Goal: Information Seeking & Learning: Learn about a topic

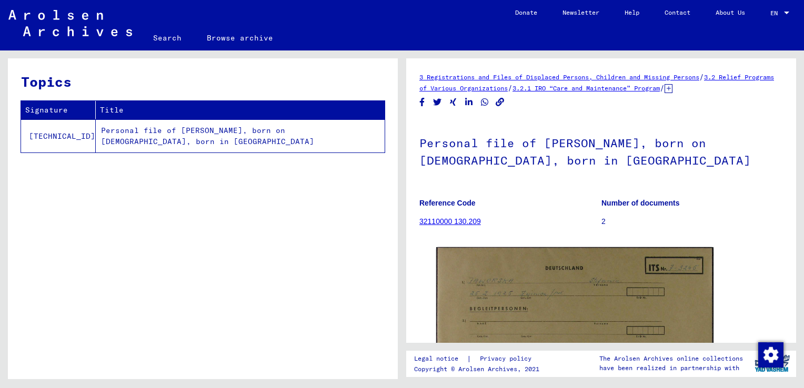
click at [509, 289] on img at bounding box center [574, 343] width 277 height 193
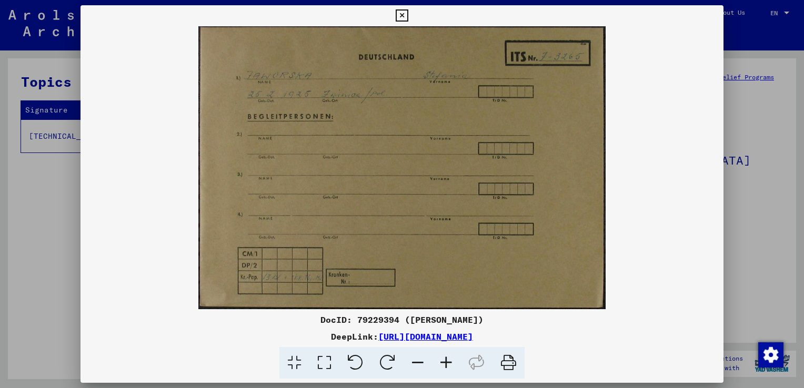
click at [399, 16] on icon at bounding box center [402, 15] width 12 height 13
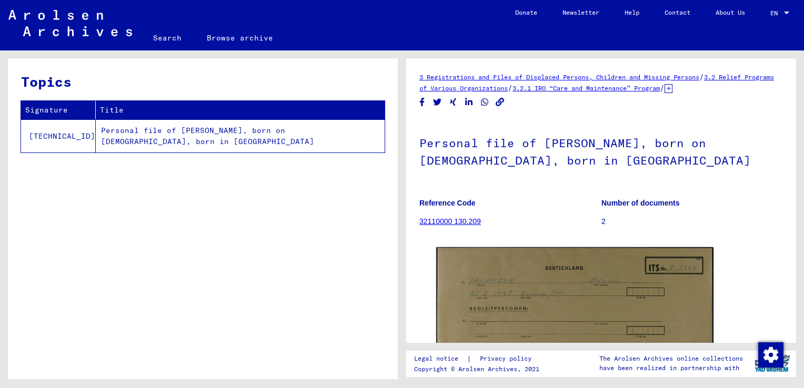
click at [443, 220] on link "32110000 130.209" at bounding box center [450, 221] width 62 height 8
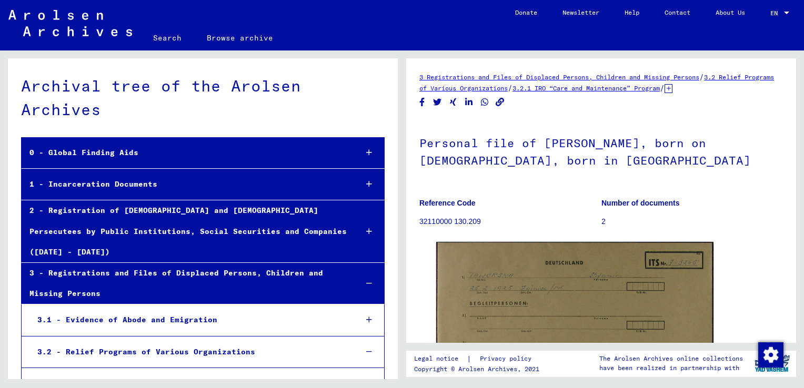
scroll to position [16203, 0]
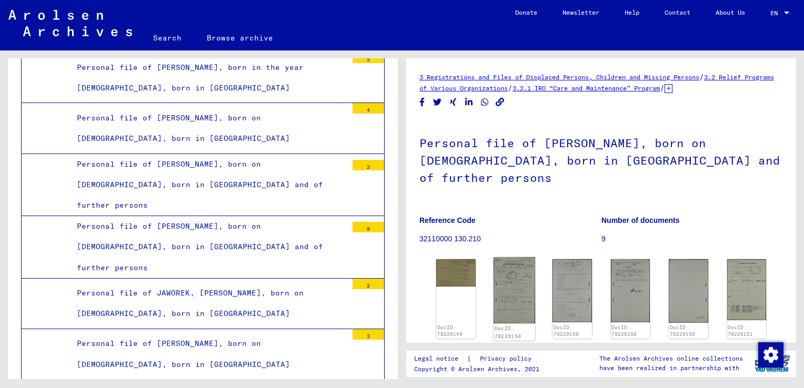
click at [505, 283] on img at bounding box center [513, 290] width 41 height 66
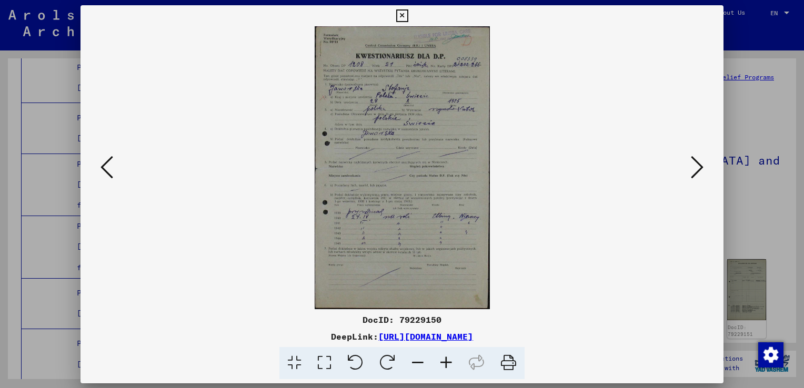
click at [505, 283] on div "DocID: 79229150 DeepLink: [URL][DOMAIN_NAME]" at bounding box center [401, 192] width 643 height 374
click at [446, 360] on icon at bounding box center [446, 363] width 28 height 32
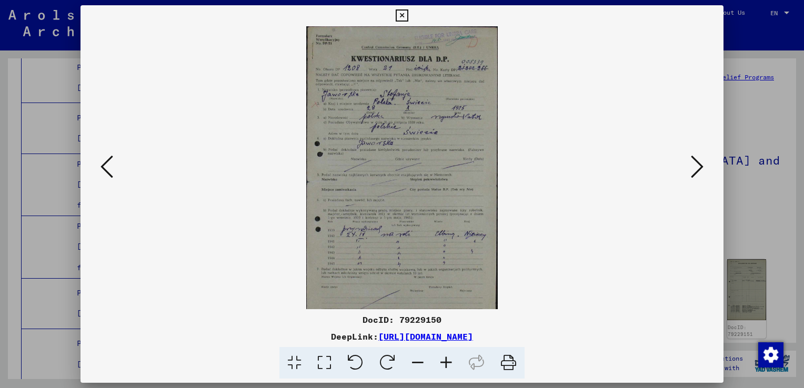
click at [446, 360] on icon at bounding box center [446, 363] width 28 height 32
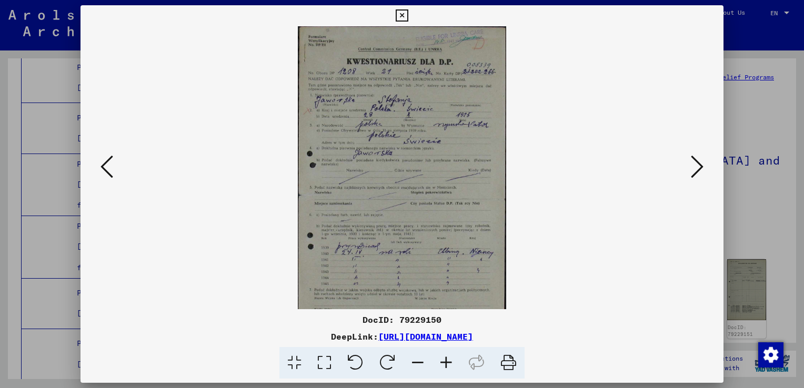
click at [446, 360] on icon at bounding box center [446, 363] width 28 height 32
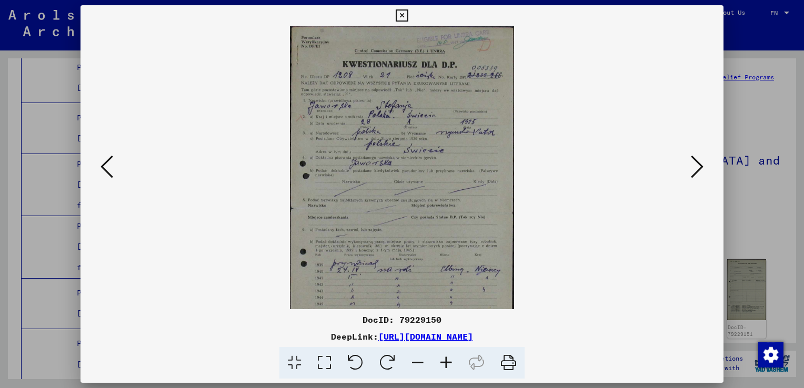
click at [446, 360] on icon at bounding box center [446, 363] width 28 height 32
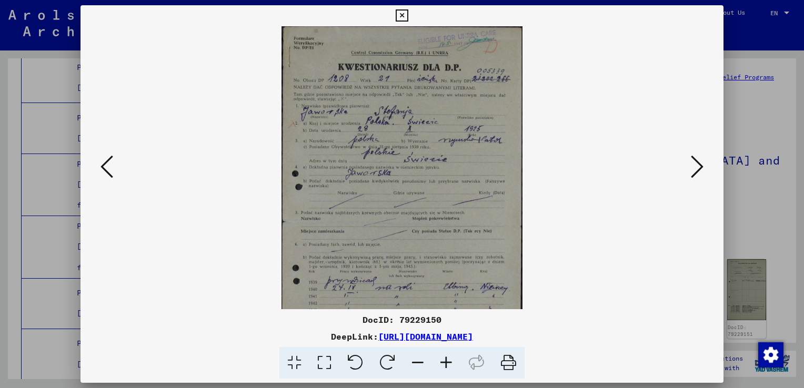
click at [446, 360] on icon at bounding box center [446, 363] width 28 height 32
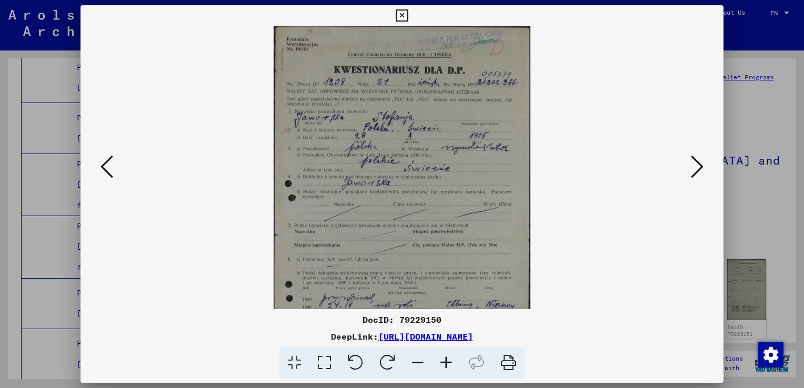
click at [446, 360] on icon at bounding box center [446, 363] width 28 height 32
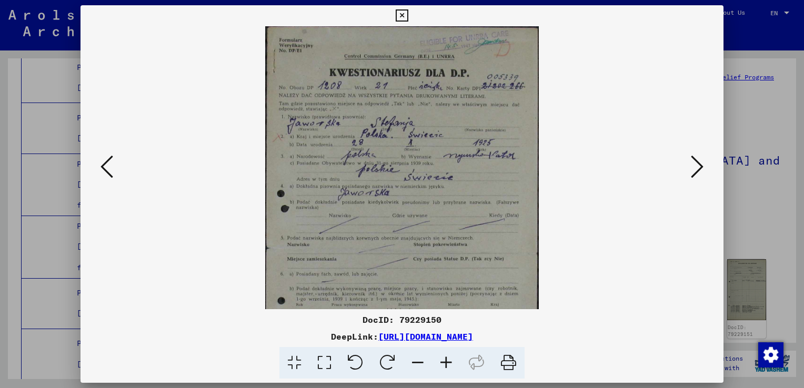
click at [446, 360] on icon at bounding box center [446, 363] width 28 height 32
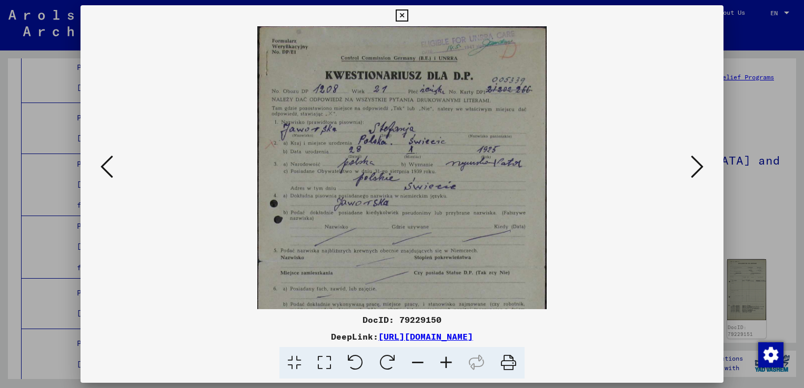
click at [446, 360] on icon at bounding box center [446, 363] width 28 height 32
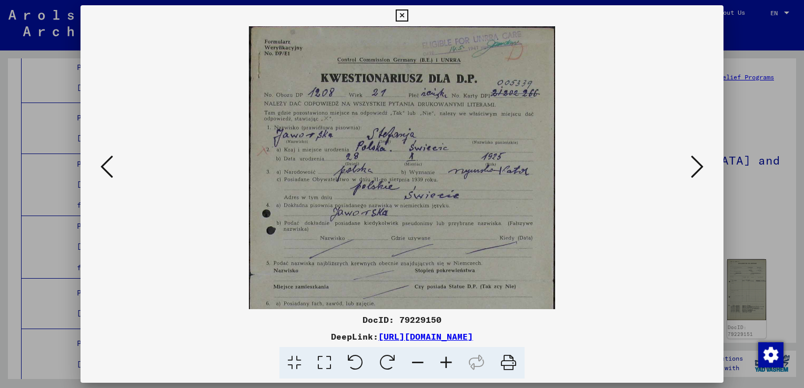
click at [446, 360] on icon at bounding box center [446, 363] width 28 height 32
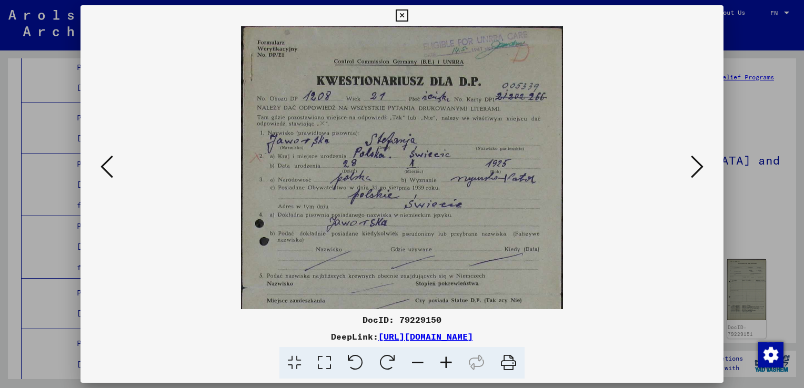
click at [446, 360] on icon at bounding box center [446, 363] width 28 height 32
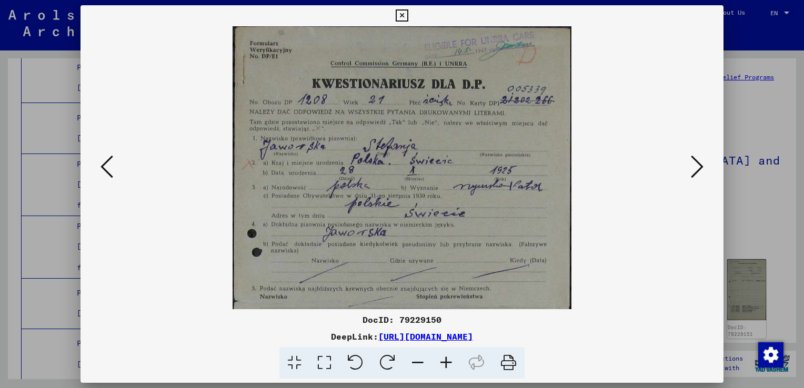
click at [446, 360] on icon at bounding box center [446, 363] width 28 height 32
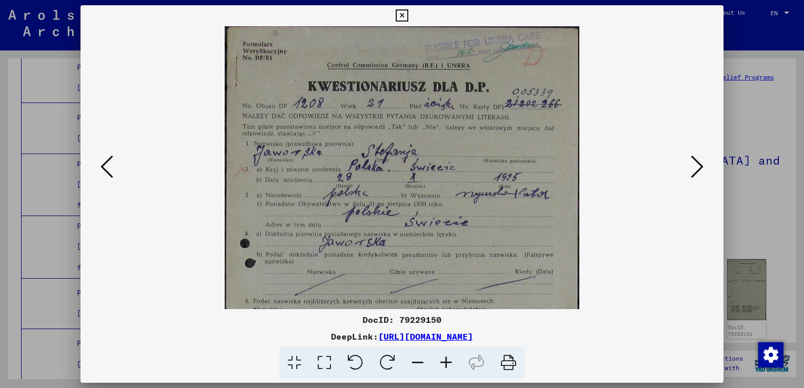
click at [446, 360] on icon at bounding box center [446, 363] width 28 height 32
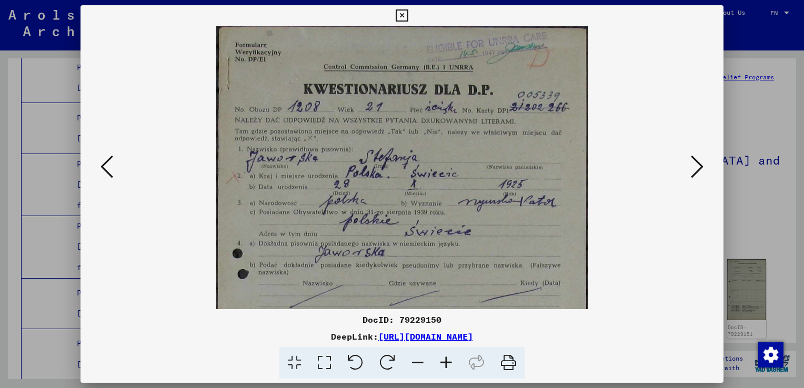
click at [694, 169] on icon at bounding box center [697, 166] width 13 height 25
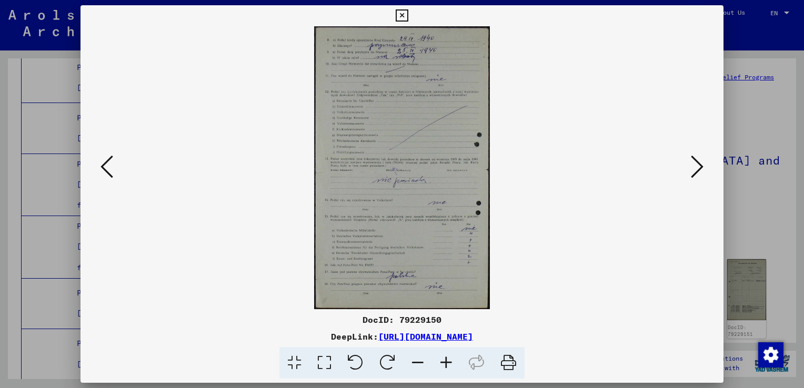
click at [418, 144] on img at bounding box center [402, 167] width 176 height 283
click at [448, 363] on icon at bounding box center [446, 363] width 28 height 32
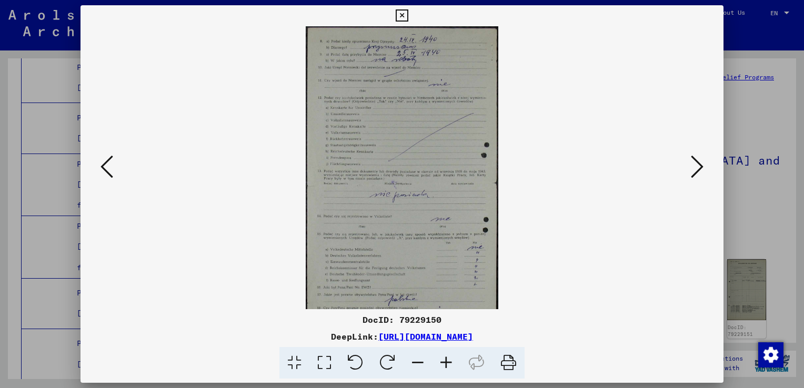
click at [448, 363] on icon at bounding box center [446, 363] width 28 height 32
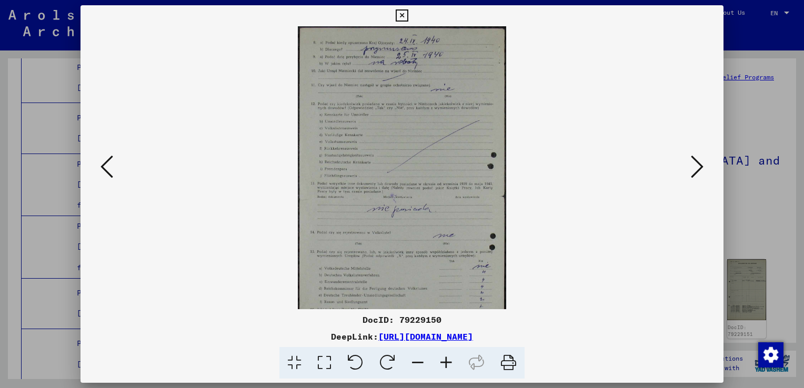
click at [448, 363] on icon at bounding box center [446, 363] width 28 height 32
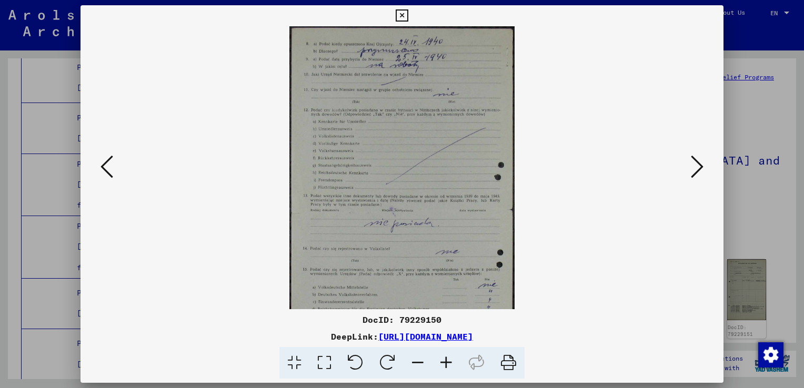
click at [448, 363] on icon at bounding box center [446, 363] width 28 height 32
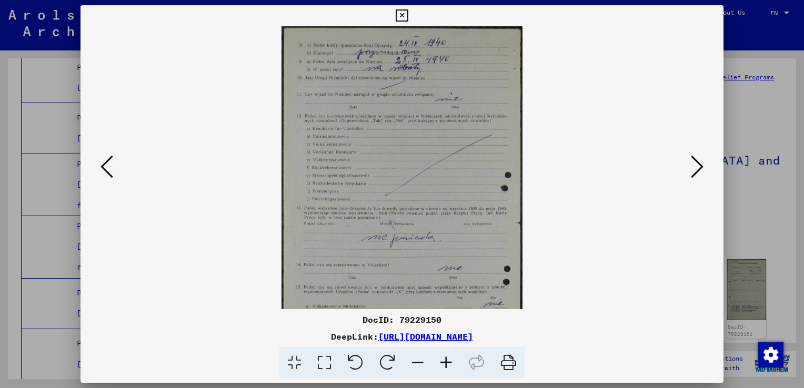
click at [448, 363] on icon at bounding box center [446, 363] width 28 height 32
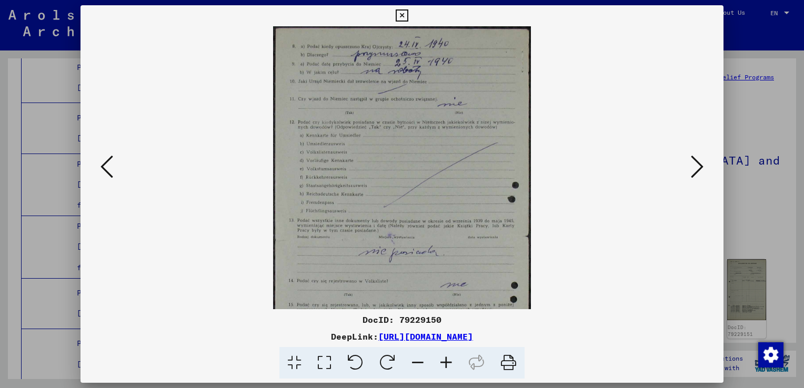
click at [448, 363] on icon at bounding box center [446, 363] width 28 height 32
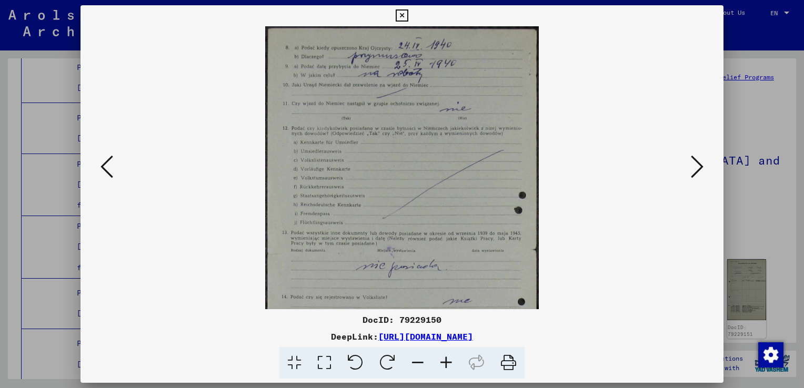
click at [448, 363] on icon at bounding box center [446, 363] width 28 height 32
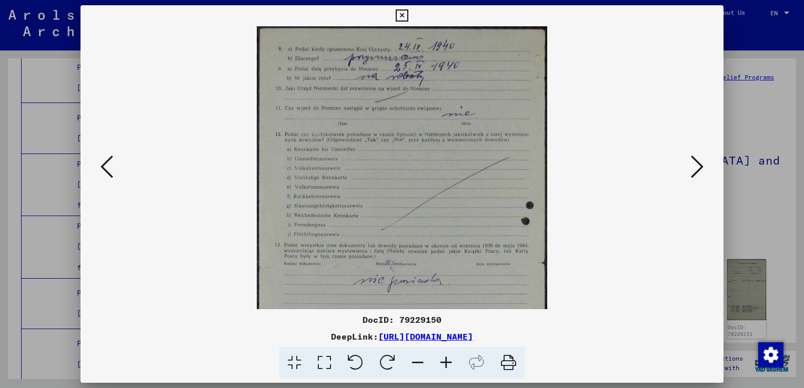
click at [448, 363] on icon at bounding box center [446, 363] width 28 height 32
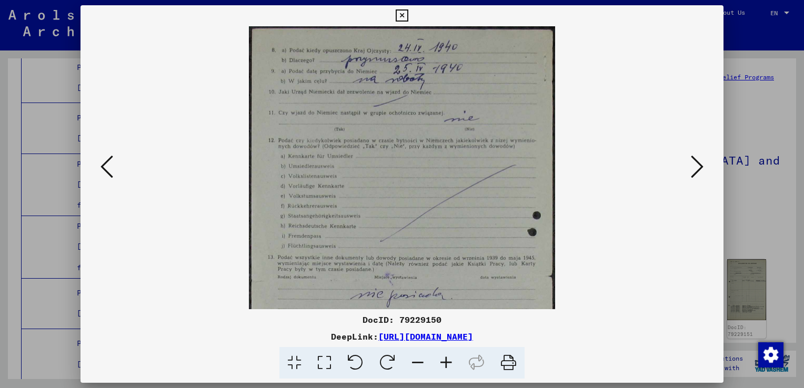
click at [448, 363] on icon at bounding box center [446, 363] width 28 height 32
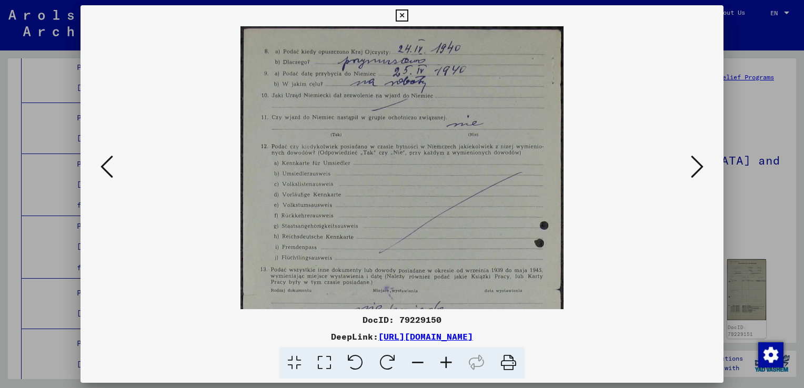
click at [448, 363] on icon at bounding box center [446, 363] width 28 height 32
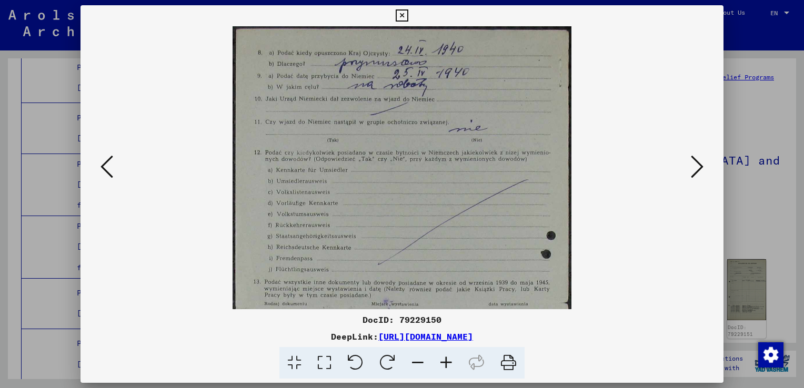
click at [448, 363] on icon at bounding box center [446, 363] width 28 height 32
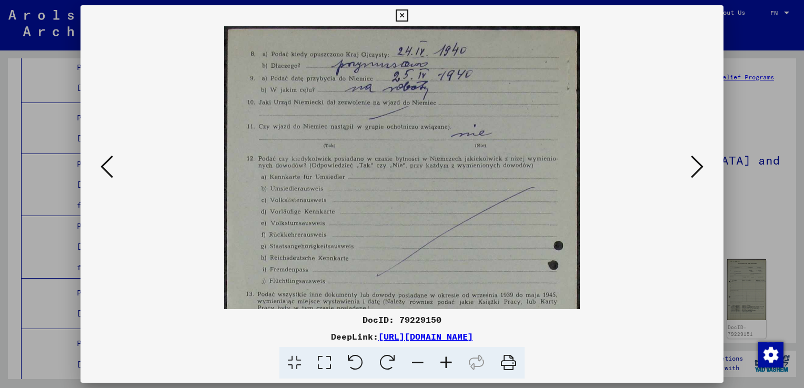
click at [448, 363] on icon at bounding box center [446, 363] width 28 height 32
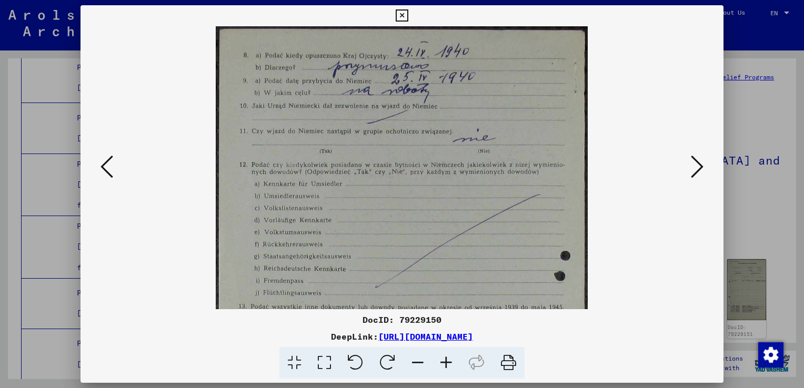
click at [448, 363] on icon at bounding box center [446, 363] width 28 height 32
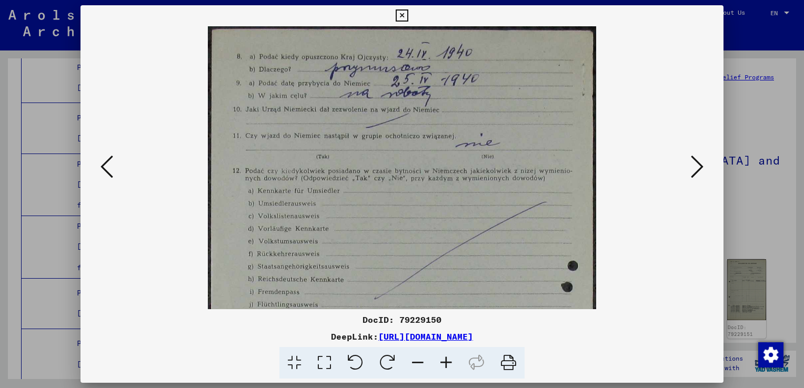
click at [448, 363] on icon at bounding box center [446, 363] width 28 height 32
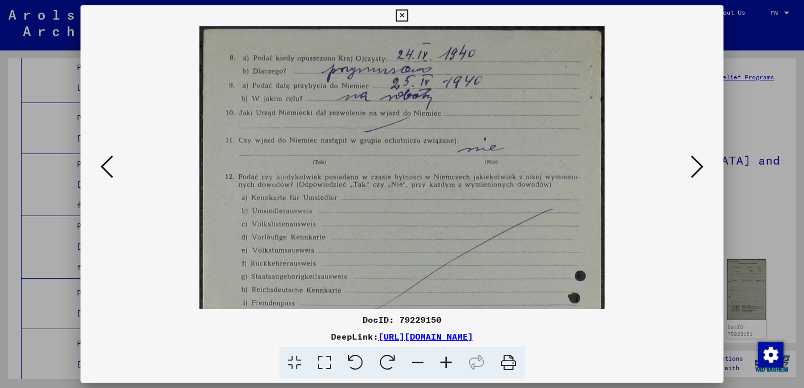
click at [448, 363] on icon at bounding box center [446, 363] width 28 height 32
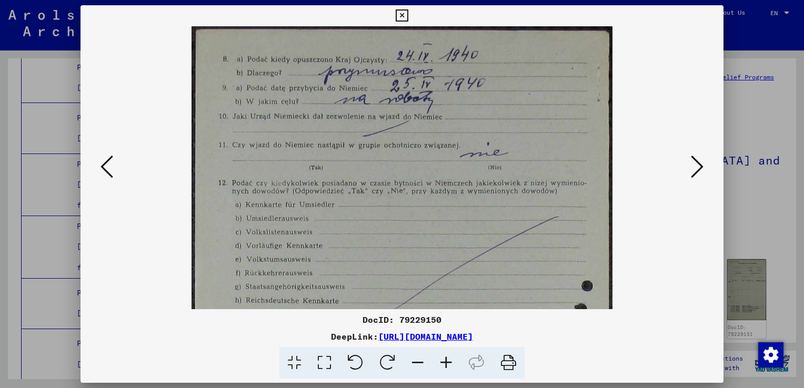
click at [448, 363] on icon at bounding box center [446, 363] width 28 height 32
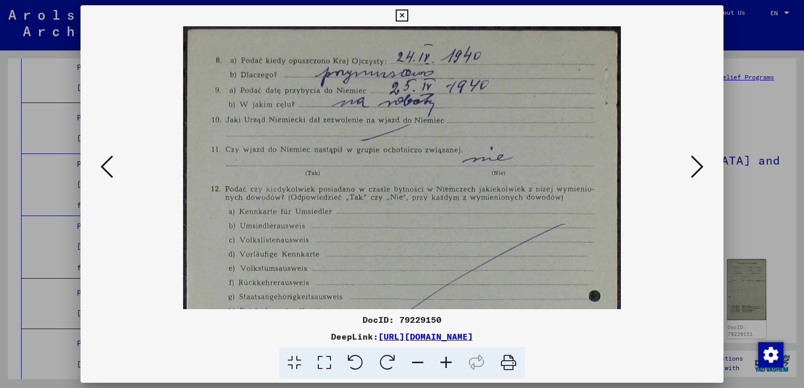
click at [448, 363] on icon at bounding box center [446, 363] width 28 height 32
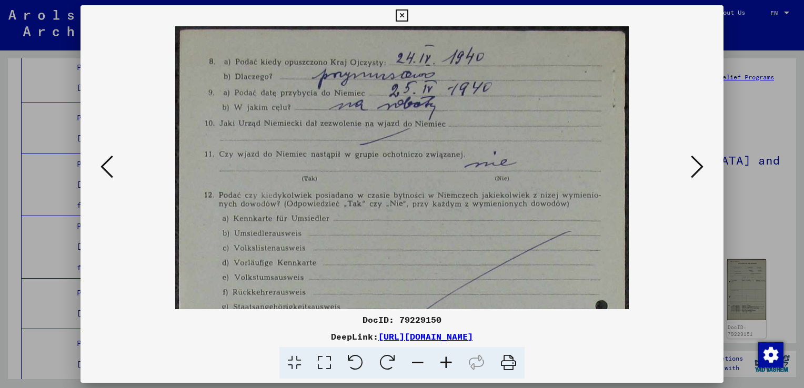
click at [448, 363] on icon at bounding box center [446, 363] width 28 height 32
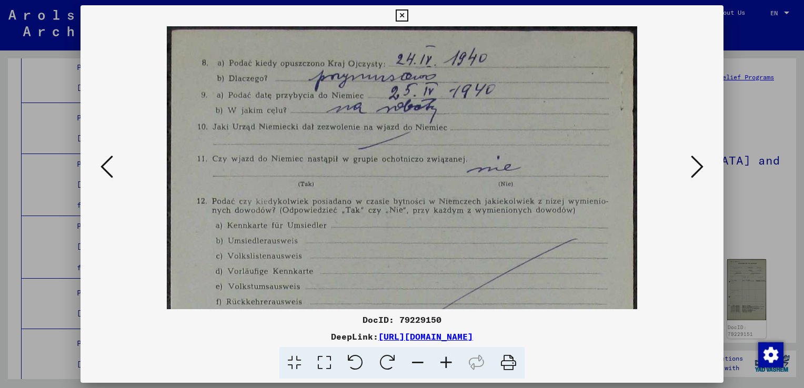
click at [448, 363] on icon at bounding box center [446, 363] width 28 height 32
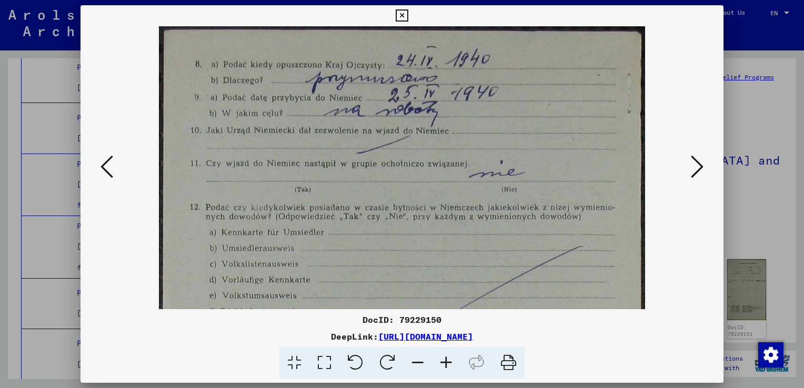
click at [448, 363] on icon at bounding box center [446, 363] width 28 height 32
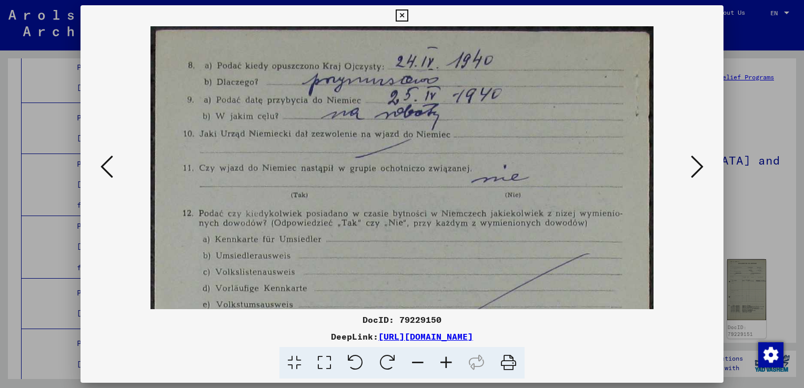
click at [448, 363] on icon at bounding box center [446, 363] width 28 height 32
click at [693, 169] on icon at bounding box center [697, 166] width 13 height 25
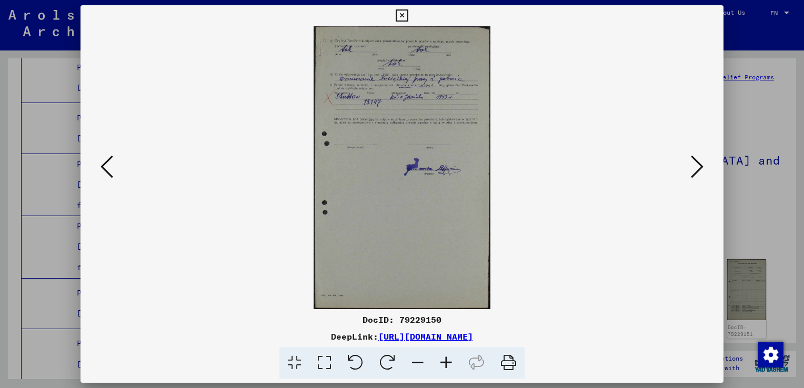
click at [440, 155] on img at bounding box center [402, 167] width 177 height 283
click at [450, 362] on icon at bounding box center [446, 363] width 28 height 32
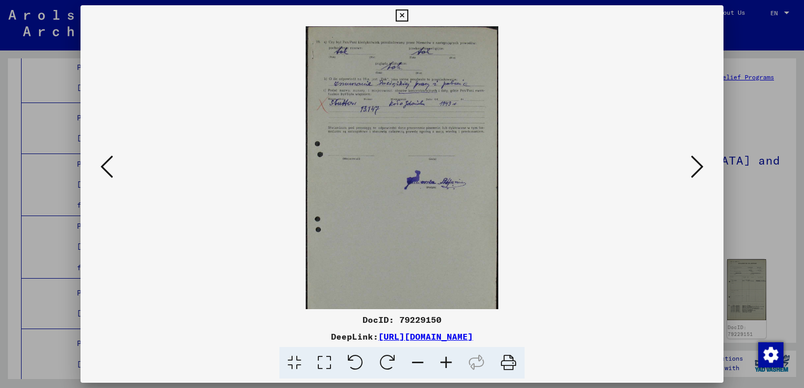
click at [450, 362] on icon at bounding box center [446, 363] width 28 height 32
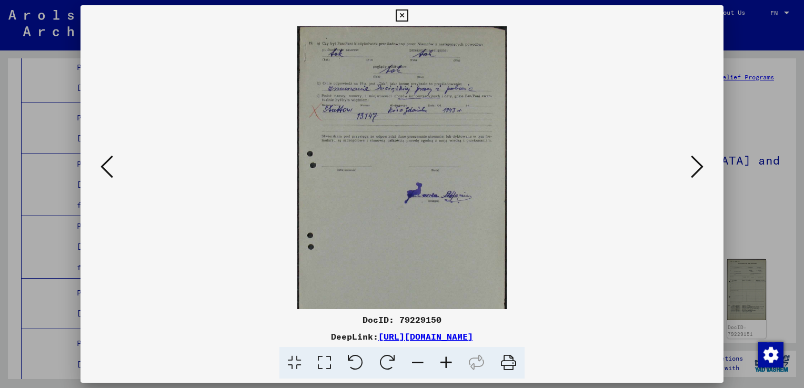
click at [450, 362] on icon at bounding box center [446, 363] width 28 height 32
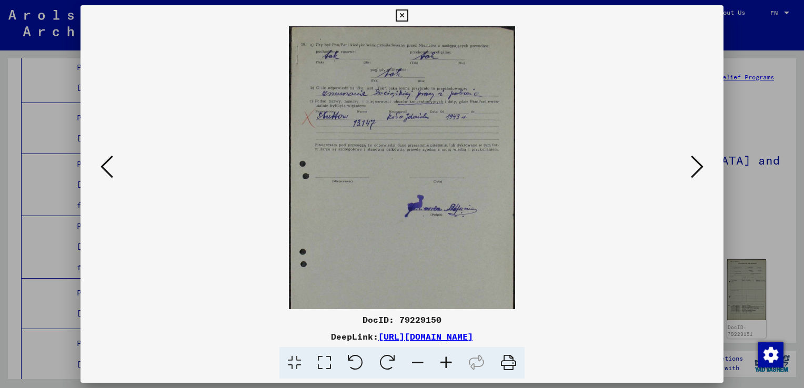
click at [450, 362] on icon at bounding box center [446, 363] width 28 height 32
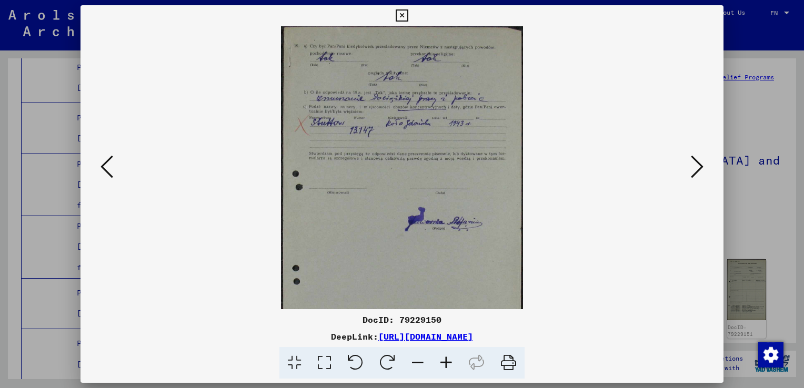
click at [450, 362] on icon at bounding box center [446, 363] width 28 height 32
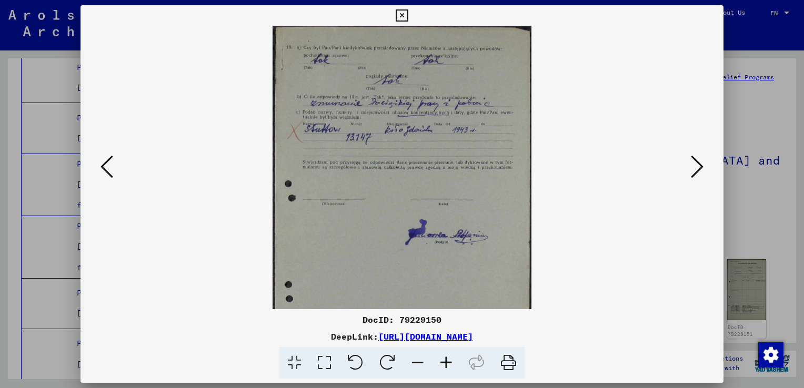
click at [450, 362] on icon at bounding box center [446, 363] width 28 height 32
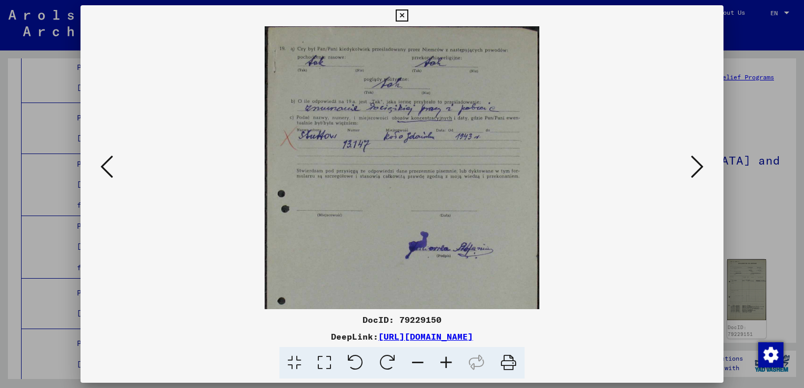
click at [450, 362] on icon at bounding box center [446, 363] width 28 height 32
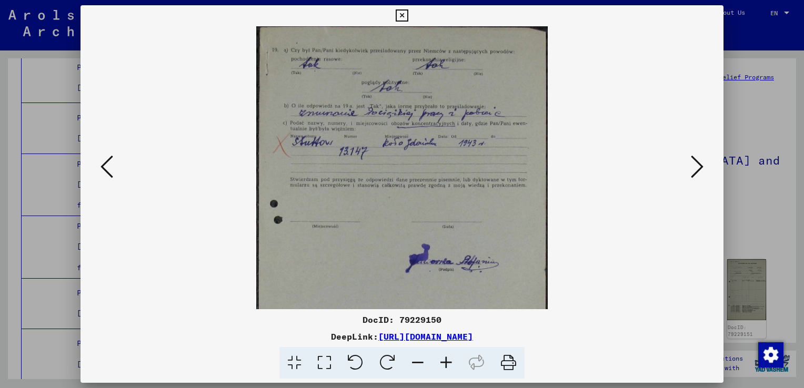
click at [450, 362] on icon at bounding box center [446, 363] width 28 height 32
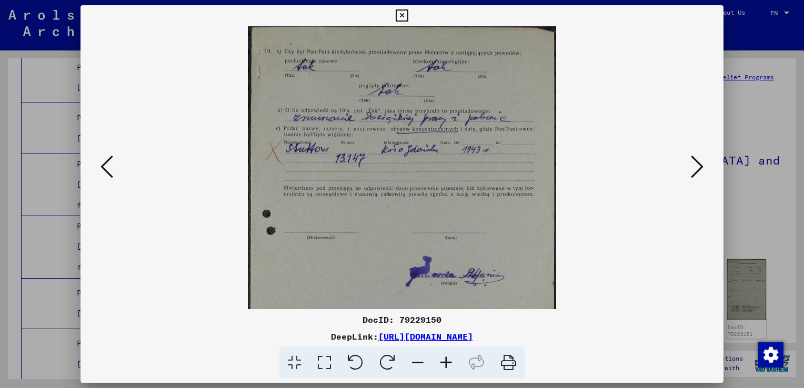
click at [450, 362] on icon at bounding box center [446, 363] width 28 height 32
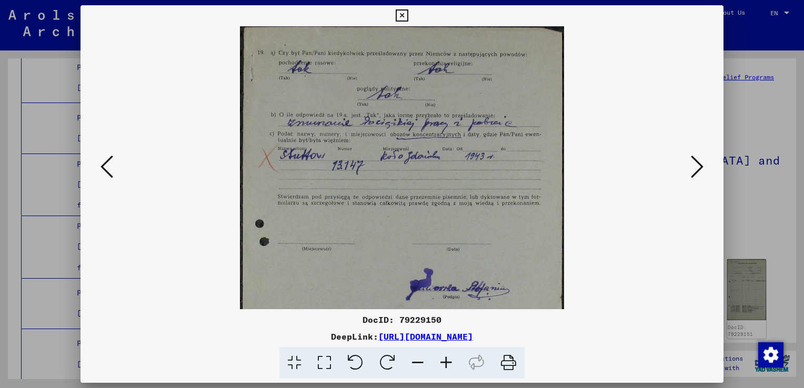
click at [450, 362] on icon at bounding box center [446, 363] width 28 height 32
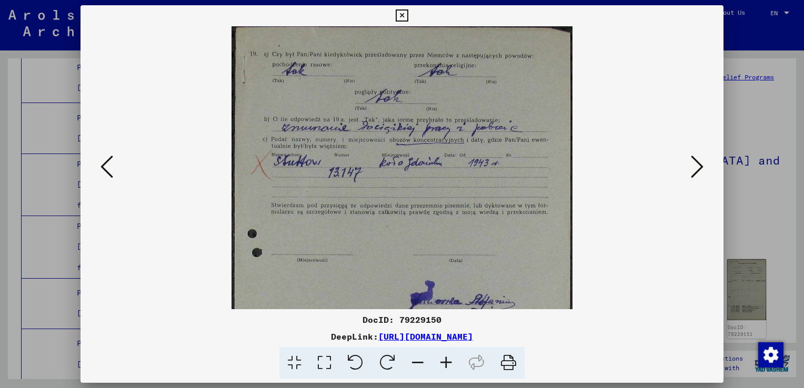
click at [450, 362] on icon at bounding box center [446, 363] width 28 height 32
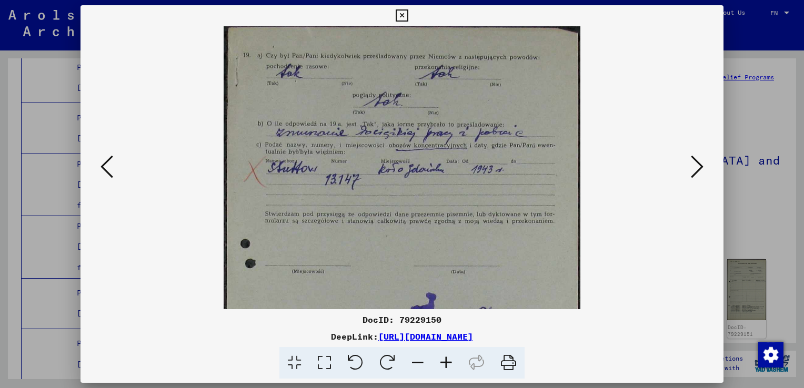
click at [450, 362] on icon at bounding box center [446, 363] width 28 height 32
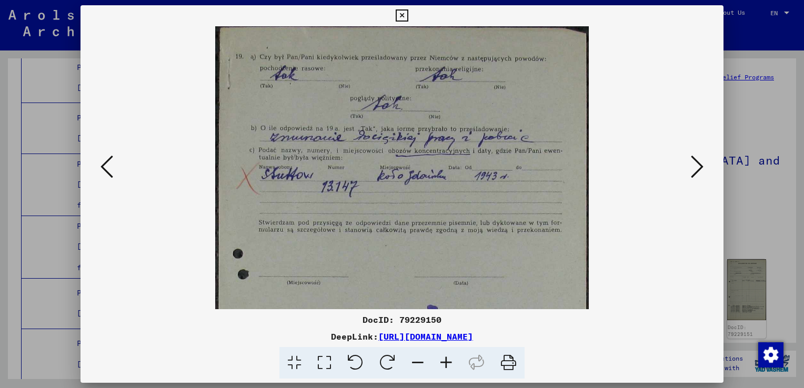
click at [450, 362] on icon at bounding box center [446, 363] width 28 height 32
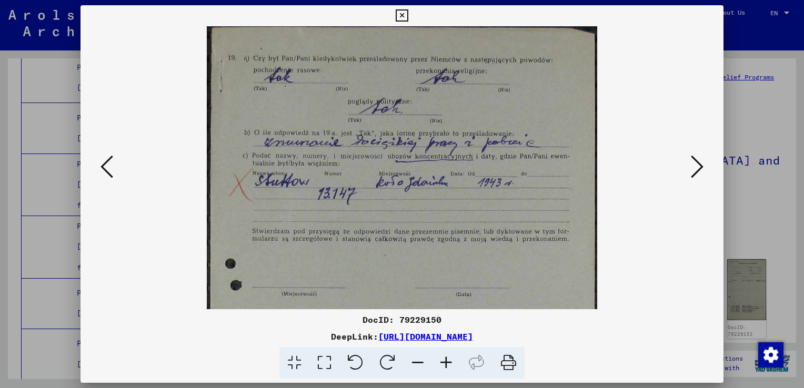
click at [450, 362] on icon at bounding box center [446, 363] width 28 height 32
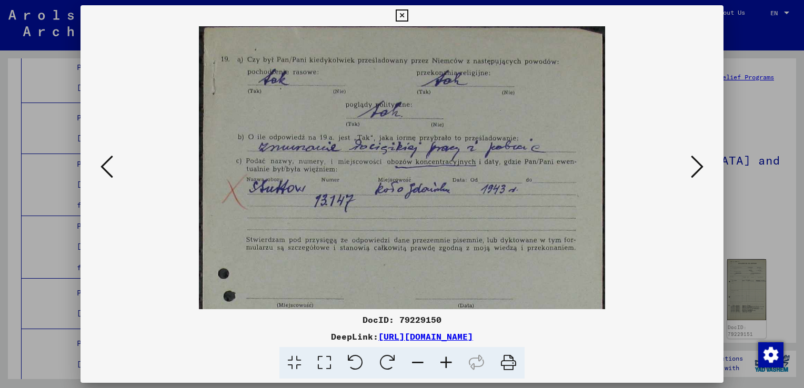
click at [450, 362] on icon at bounding box center [446, 363] width 28 height 32
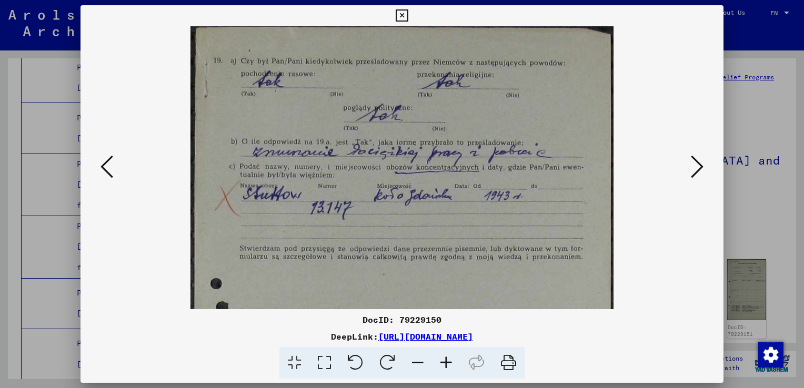
click at [450, 362] on icon at bounding box center [446, 363] width 28 height 32
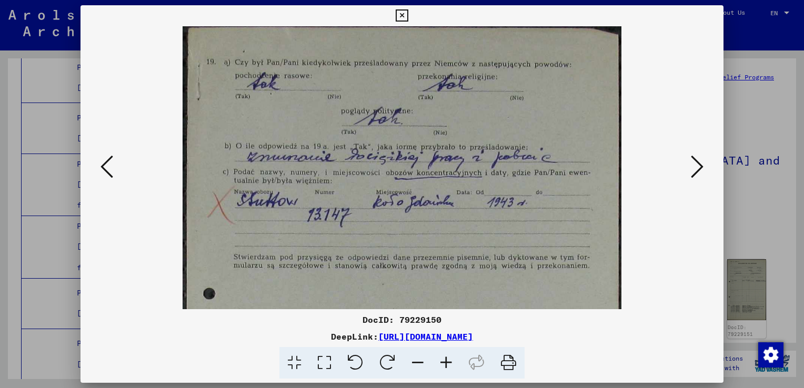
click at [450, 362] on icon at bounding box center [446, 363] width 28 height 32
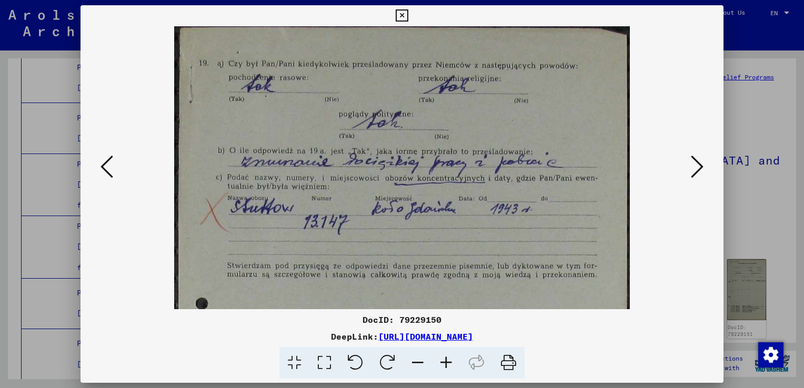
click at [450, 362] on icon at bounding box center [446, 363] width 28 height 32
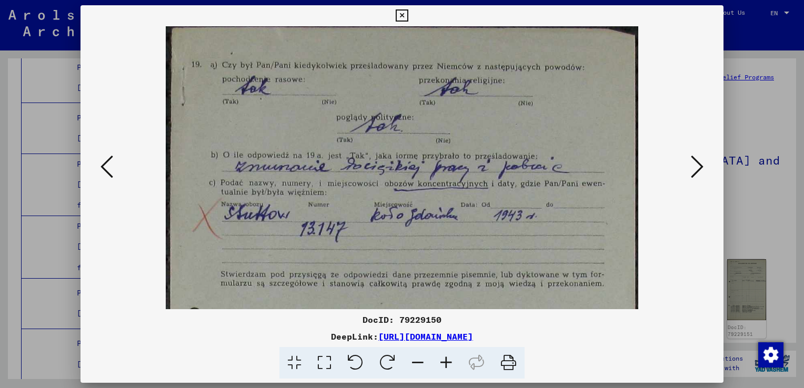
click at [450, 362] on icon at bounding box center [446, 363] width 28 height 32
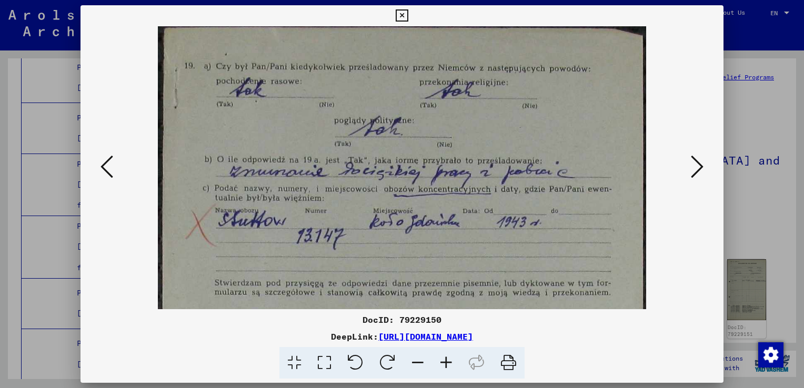
click at [450, 362] on icon at bounding box center [446, 363] width 28 height 32
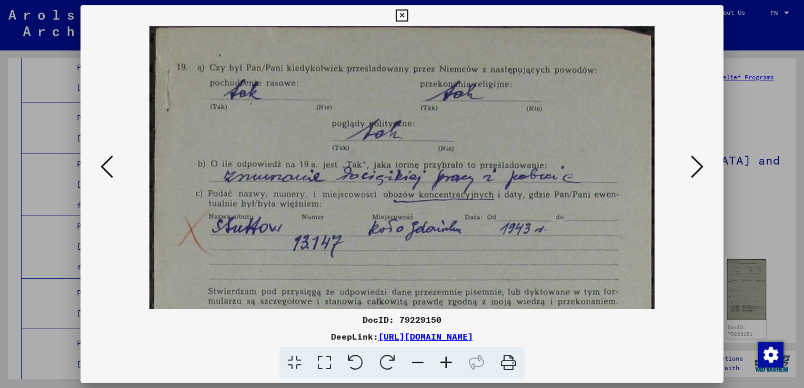
click at [450, 362] on icon at bounding box center [446, 363] width 28 height 32
click at [694, 170] on icon at bounding box center [697, 166] width 13 height 25
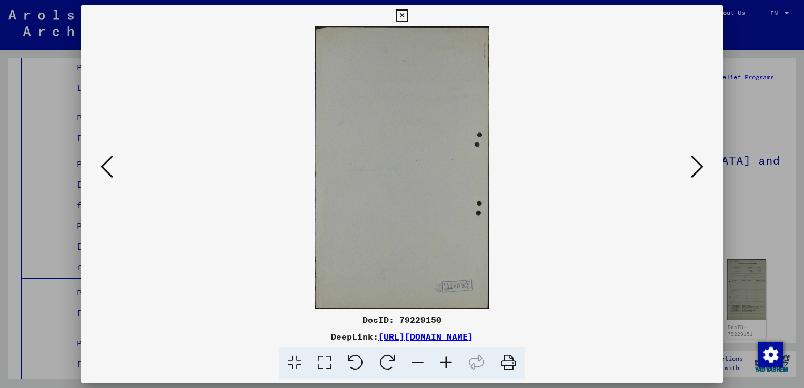
click at [420, 235] on img at bounding box center [402, 167] width 175 height 283
click at [694, 170] on icon at bounding box center [697, 166] width 13 height 25
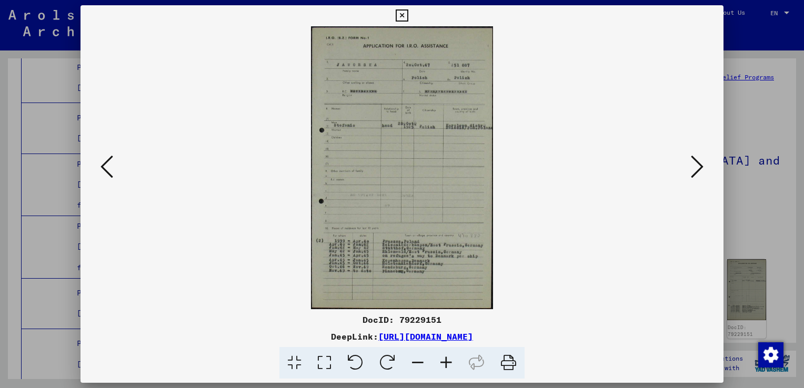
click at [419, 200] on img at bounding box center [401, 167] width 181 height 283
click at [444, 361] on icon at bounding box center [446, 363] width 28 height 32
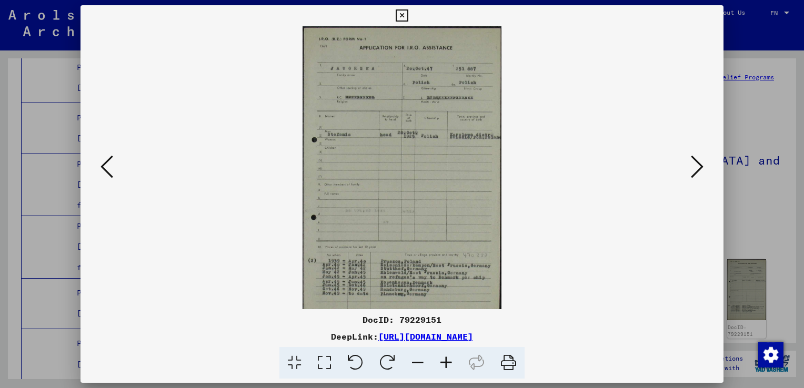
click at [444, 361] on icon at bounding box center [446, 363] width 28 height 32
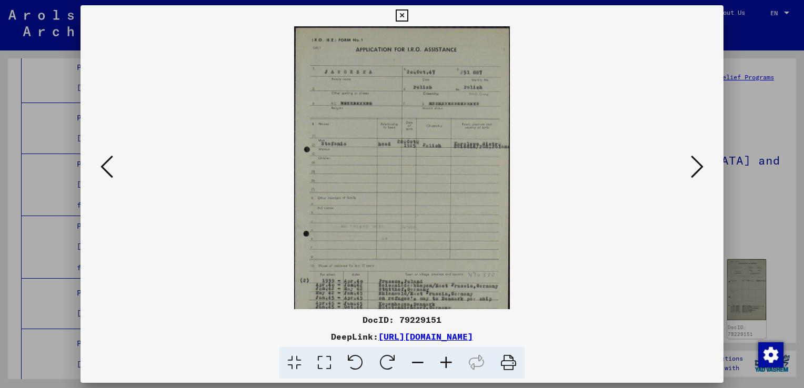
click at [444, 361] on icon at bounding box center [446, 363] width 28 height 32
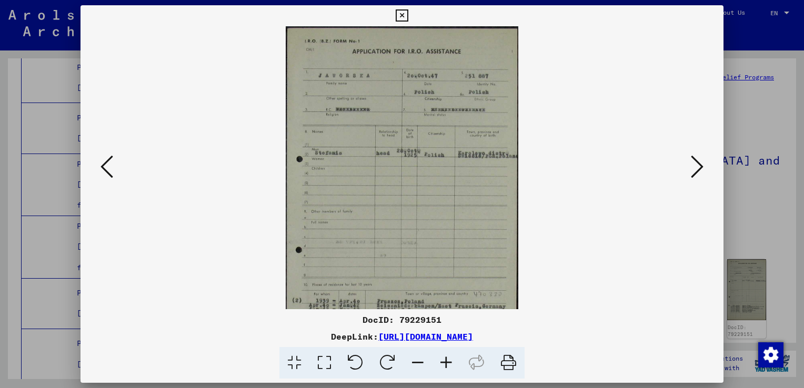
click at [444, 361] on icon at bounding box center [446, 363] width 28 height 32
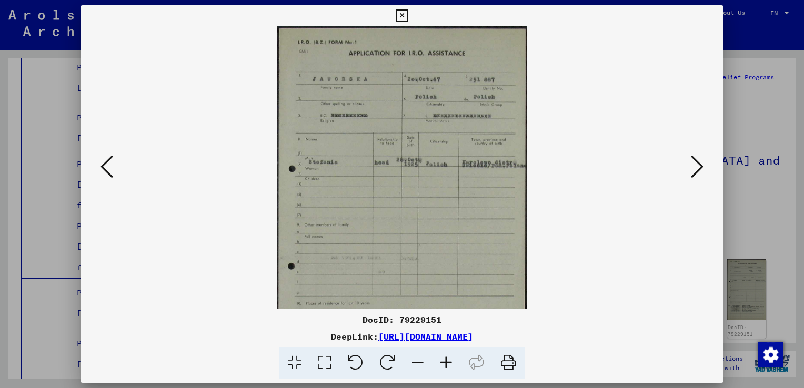
click at [444, 361] on icon at bounding box center [446, 363] width 28 height 32
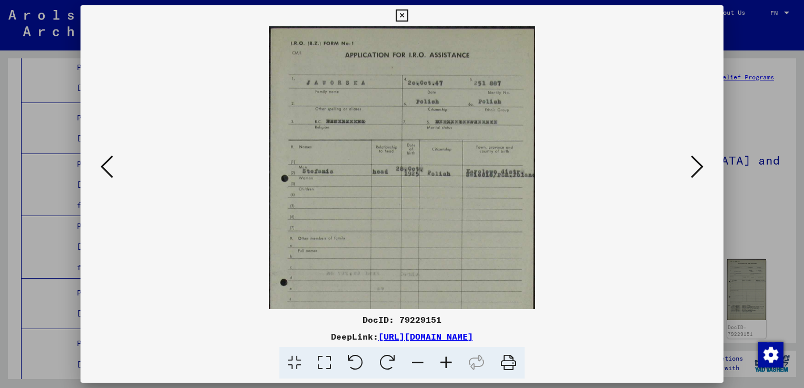
click at [444, 361] on icon at bounding box center [446, 363] width 28 height 32
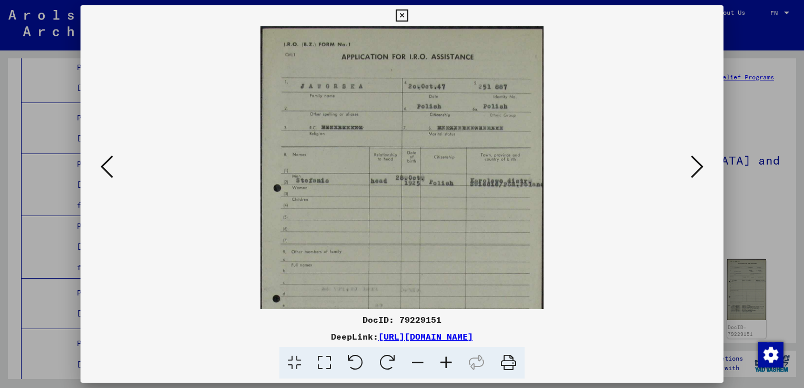
click at [444, 361] on icon at bounding box center [446, 363] width 28 height 32
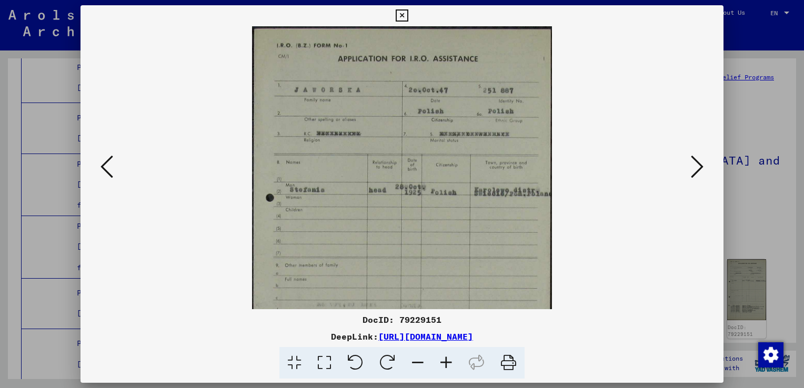
click at [444, 361] on icon at bounding box center [446, 363] width 28 height 32
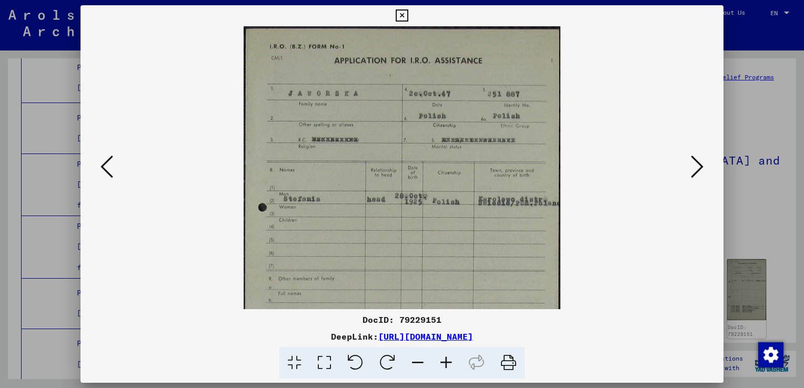
click at [444, 361] on icon at bounding box center [446, 363] width 28 height 32
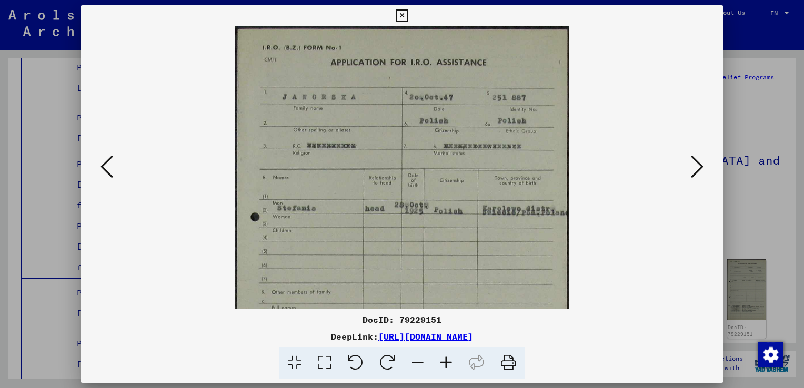
click at [444, 361] on icon at bounding box center [446, 363] width 28 height 32
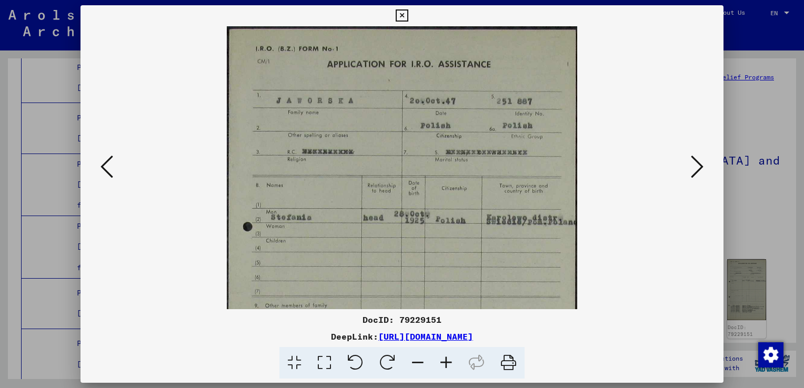
click at [444, 361] on icon at bounding box center [446, 363] width 28 height 32
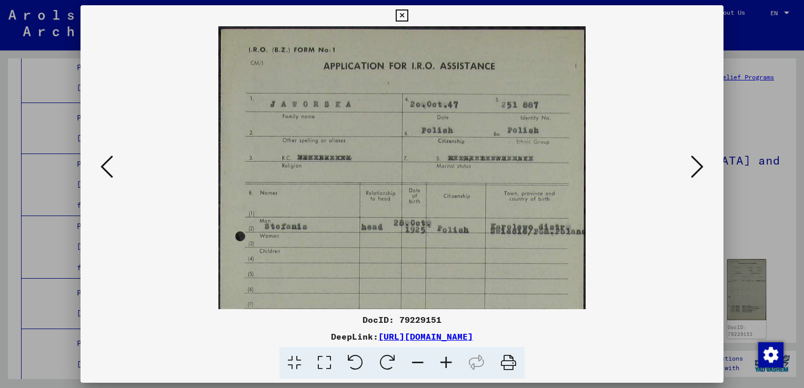
click at [444, 361] on icon at bounding box center [446, 363] width 28 height 32
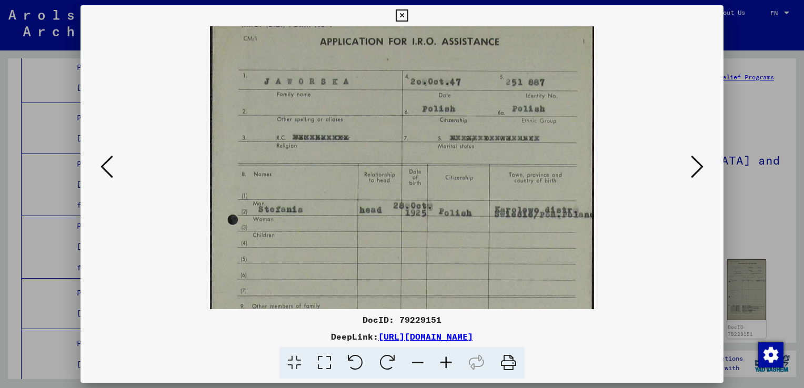
scroll to position [27, 0]
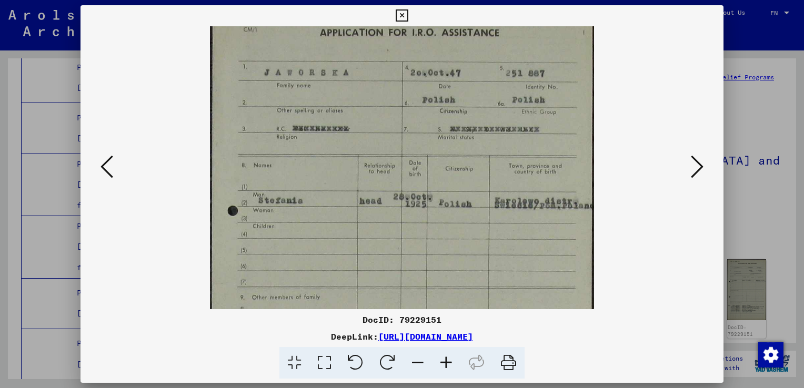
drag, startPoint x: 411, startPoint y: 258, endPoint x: 362, endPoint y: 220, distance: 62.2
click at [362, 220] on img at bounding box center [402, 290] width 384 height 599
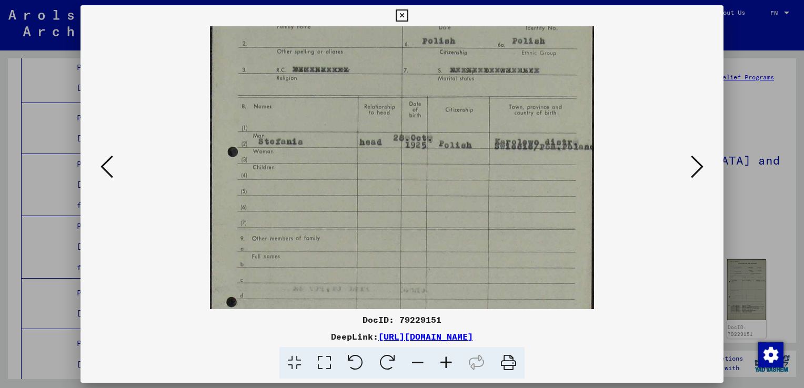
scroll to position [95, 0]
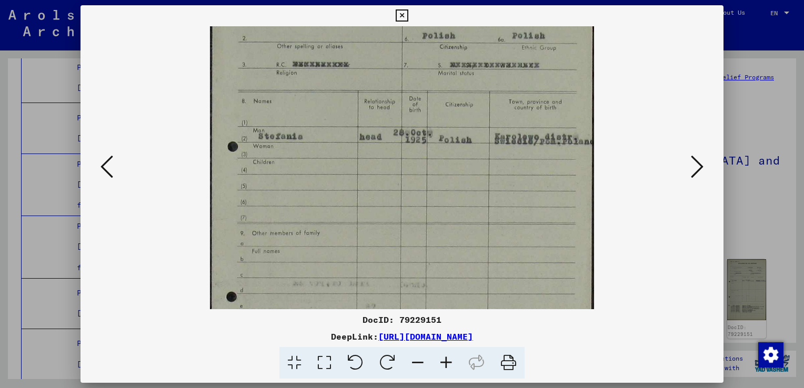
drag, startPoint x: 383, startPoint y: 248, endPoint x: 368, endPoint y: 182, distance: 67.9
click at [368, 182] on img at bounding box center [402, 226] width 384 height 599
click at [692, 168] on icon at bounding box center [697, 166] width 13 height 25
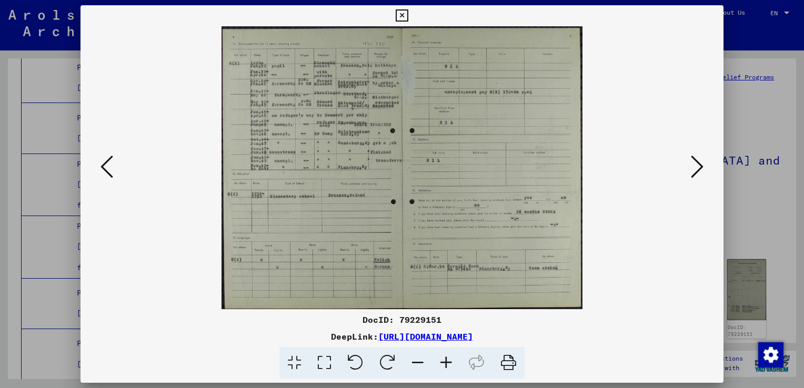
scroll to position [0, 0]
click at [446, 362] on icon at bounding box center [446, 363] width 28 height 32
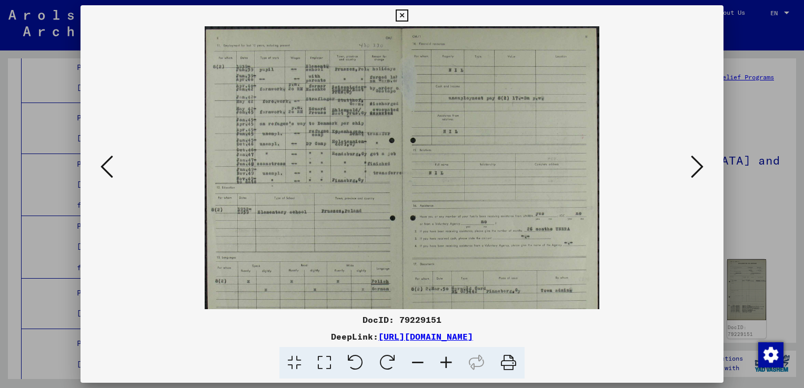
click at [446, 362] on icon at bounding box center [446, 363] width 28 height 32
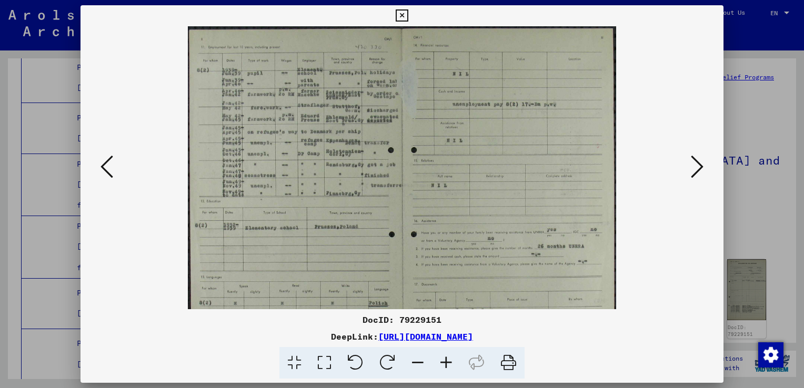
click at [446, 362] on icon at bounding box center [446, 363] width 28 height 32
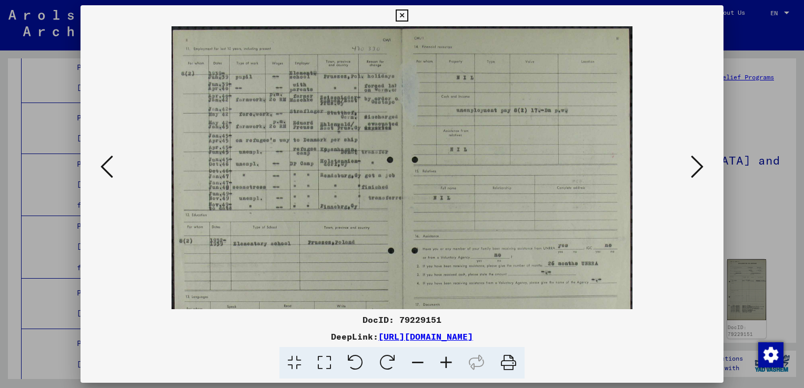
click at [446, 362] on icon at bounding box center [446, 363] width 28 height 32
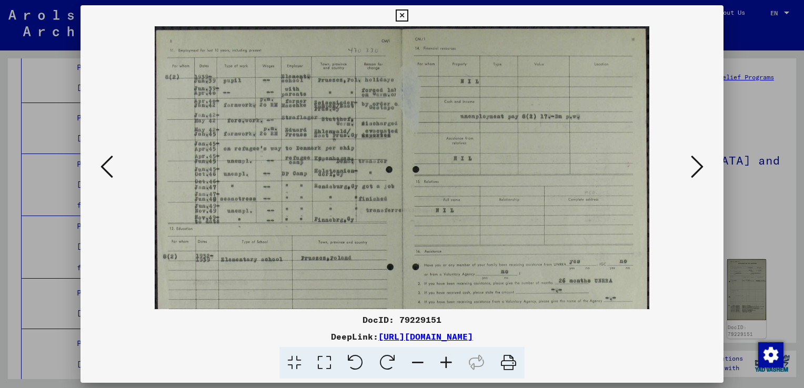
click at [446, 362] on icon at bounding box center [446, 363] width 28 height 32
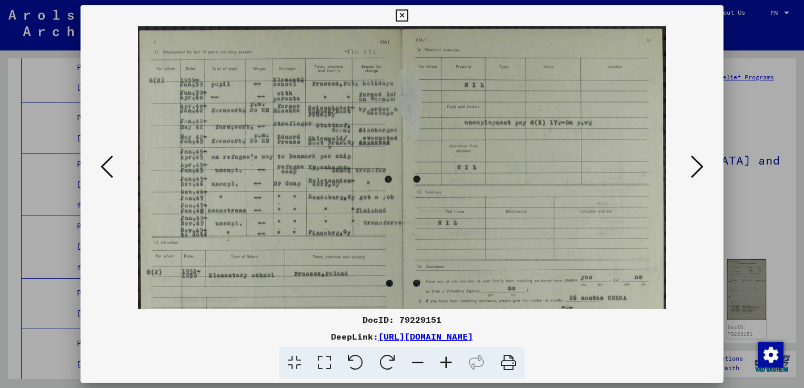
click at [446, 362] on icon at bounding box center [446, 363] width 28 height 32
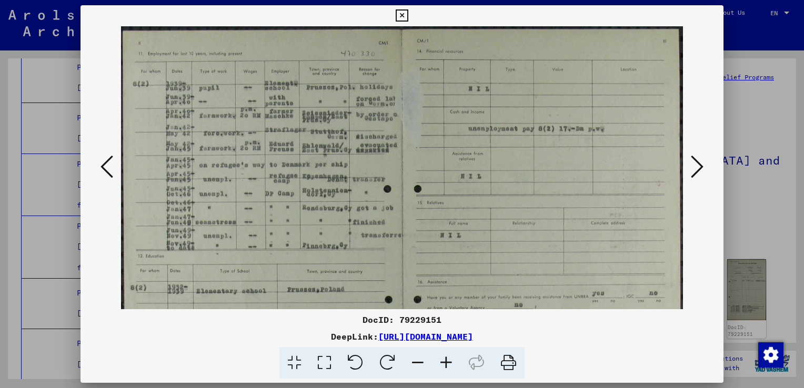
click at [446, 362] on icon at bounding box center [446, 363] width 28 height 32
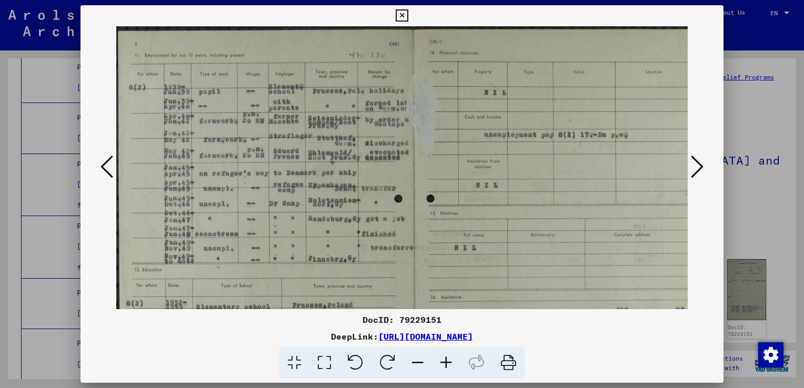
click at [446, 362] on icon at bounding box center [446, 363] width 28 height 32
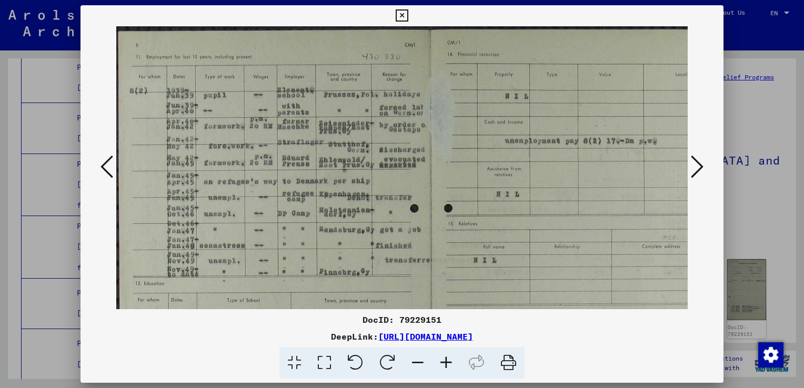
click at [446, 362] on icon at bounding box center [446, 363] width 28 height 32
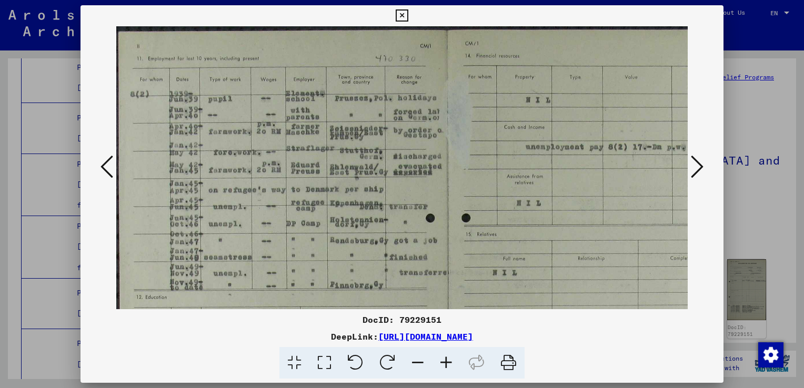
click at [446, 362] on icon at bounding box center [446, 363] width 28 height 32
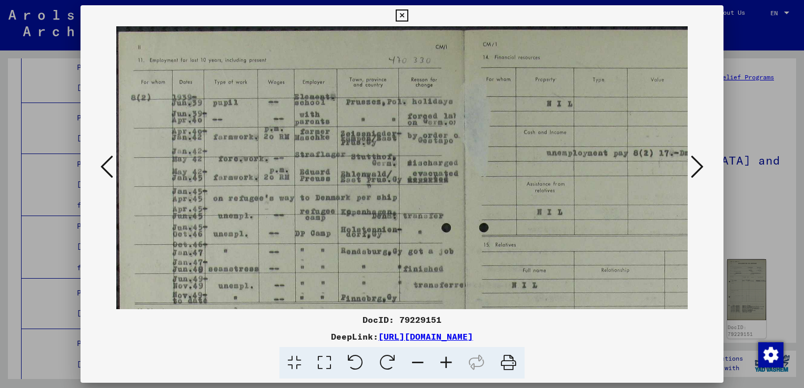
click at [446, 362] on icon at bounding box center [446, 363] width 28 height 32
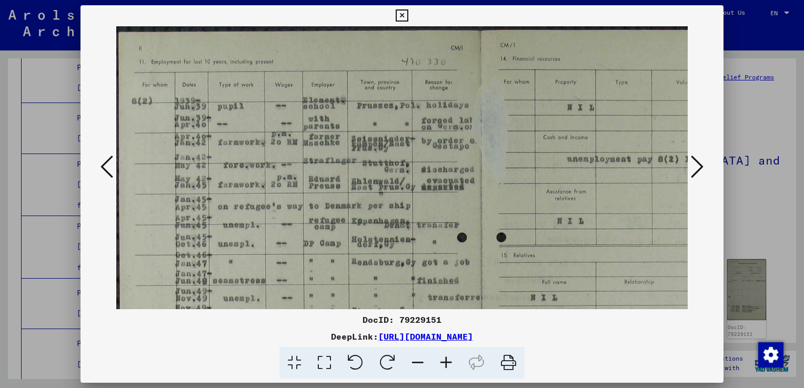
click at [446, 362] on icon at bounding box center [446, 363] width 28 height 32
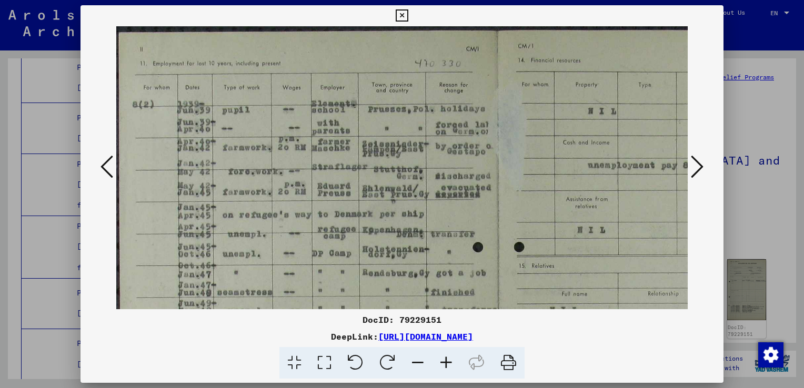
click at [446, 362] on icon at bounding box center [446, 363] width 28 height 32
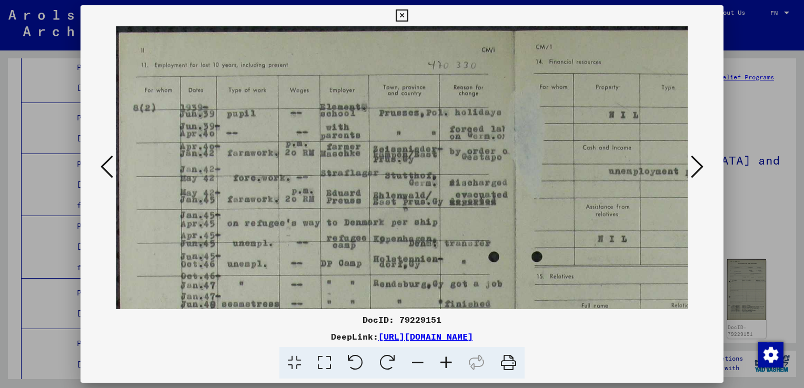
click at [446, 362] on icon at bounding box center [446, 363] width 28 height 32
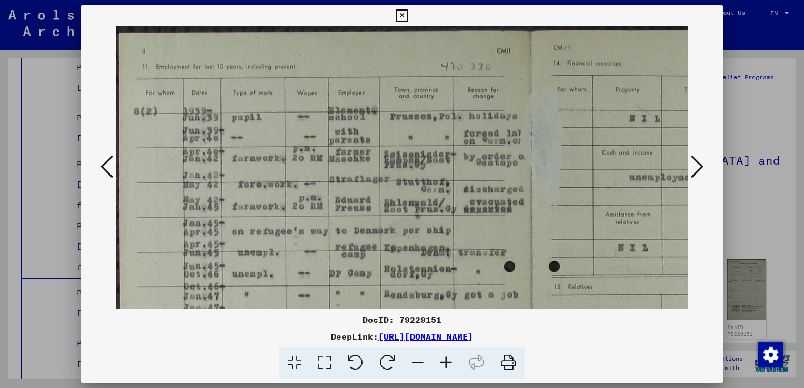
click at [446, 362] on icon at bounding box center [446, 363] width 28 height 32
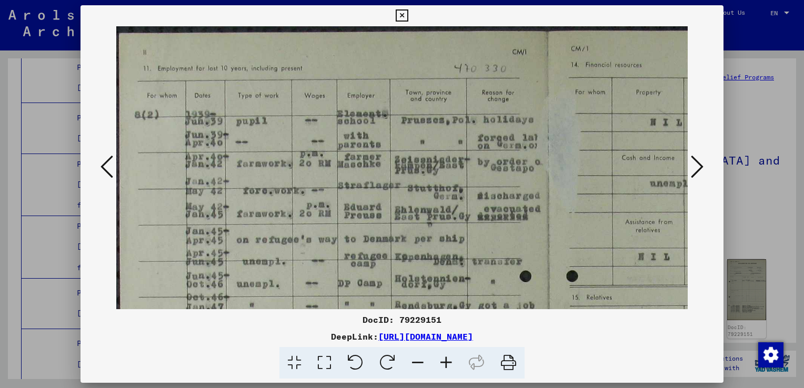
click at [446, 362] on icon at bounding box center [446, 363] width 28 height 32
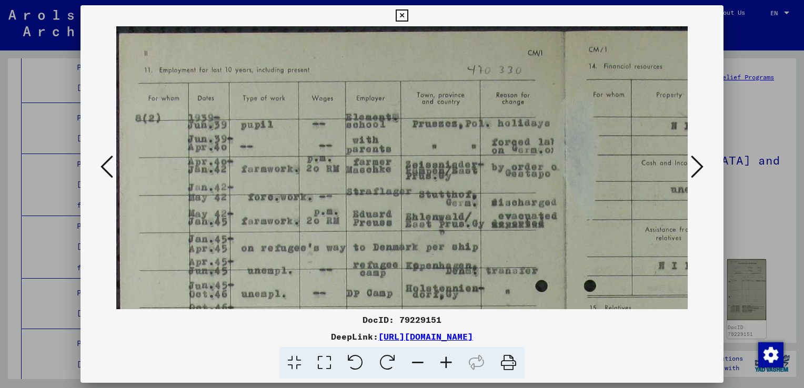
click at [446, 362] on icon at bounding box center [446, 363] width 28 height 32
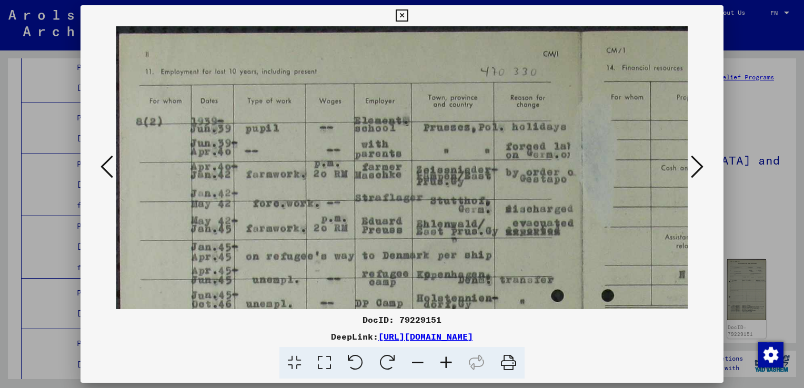
click at [446, 362] on icon at bounding box center [446, 363] width 28 height 32
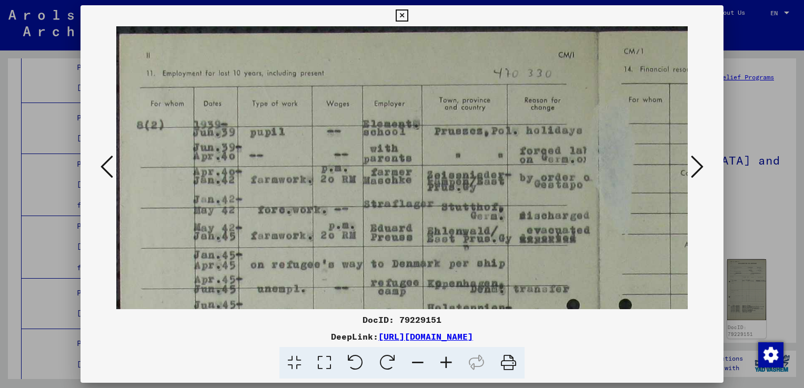
click at [446, 362] on icon at bounding box center [446, 363] width 28 height 32
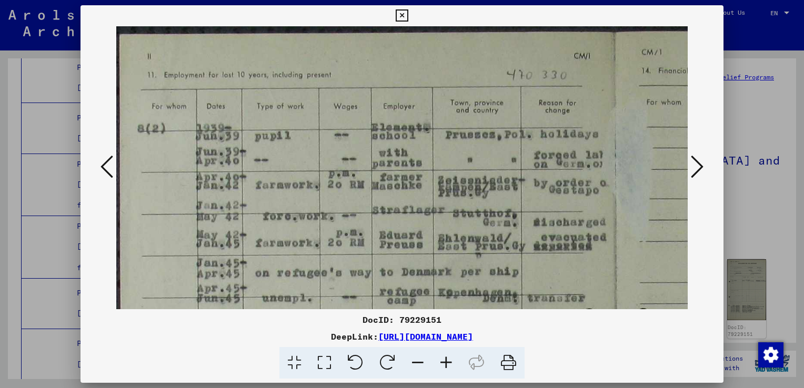
click at [446, 362] on icon at bounding box center [446, 363] width 28 height 32
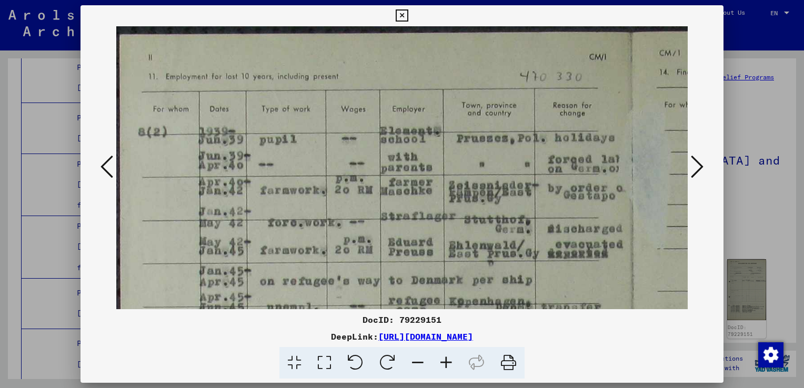
click at [446, 362] on icon at bounding box center [446, 363] width 28 height 32
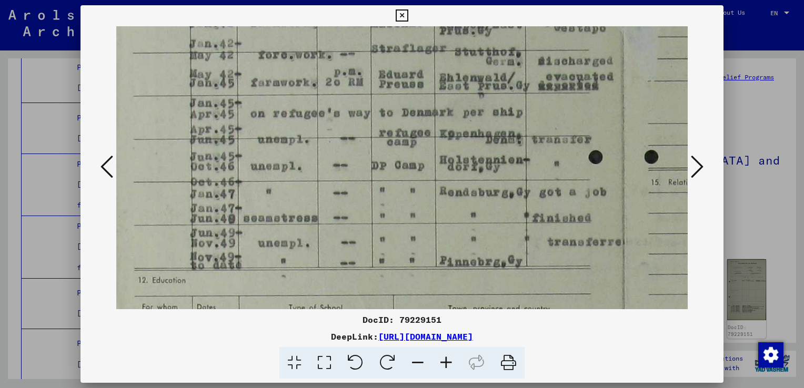
drag, startPoint x: 661, startPoint y: 270, endPoint x: 652, endPoint y: 102, distance: 168.0
click at [652, 102] on img at bounding box center [622, 262] width 1031 height 809
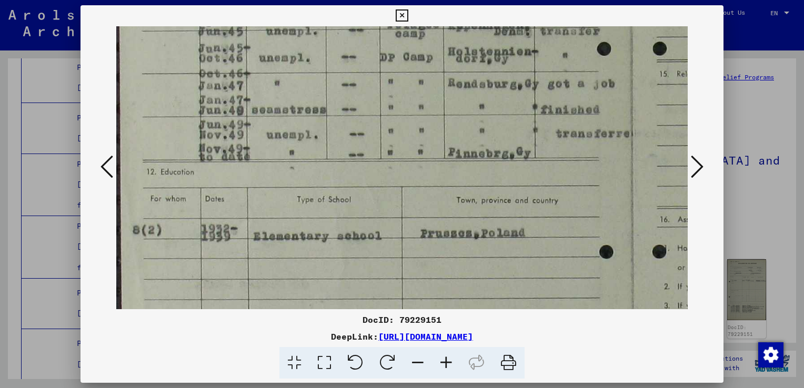
scroll to position [277, 1]
drag, startPoint x: 604, startPoint y: 239, endPoint x: 614, endPoint y: 136, distance: 104.1
click at [614, 136] on img at bounding box center [630, 153] width 1031 height 809
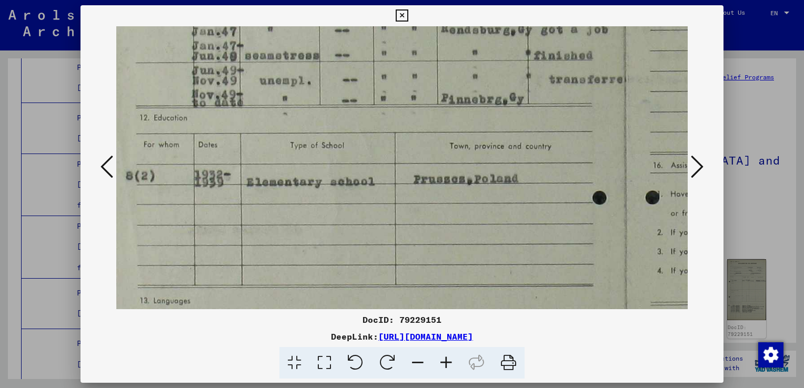
scroll to position [332, 8]
drag, startPoint x: 586, startPoint y: 232, endPoint x: 579, endPoint y: 178, distance: 54.1
click at [579, 178] on img at bounding box center [623, 98] width 1031 height 809
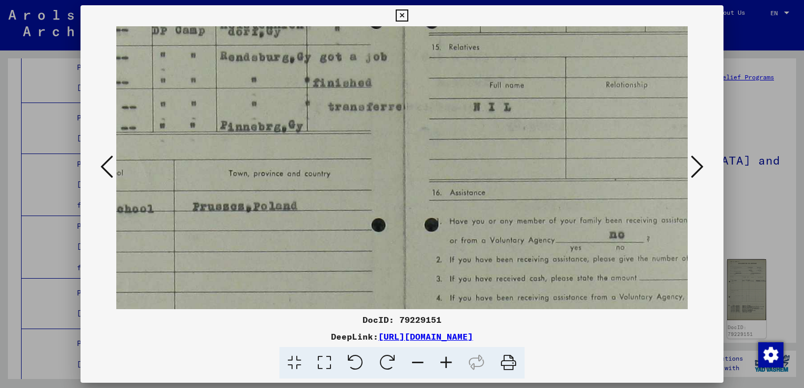
scroll to position [305, 248]
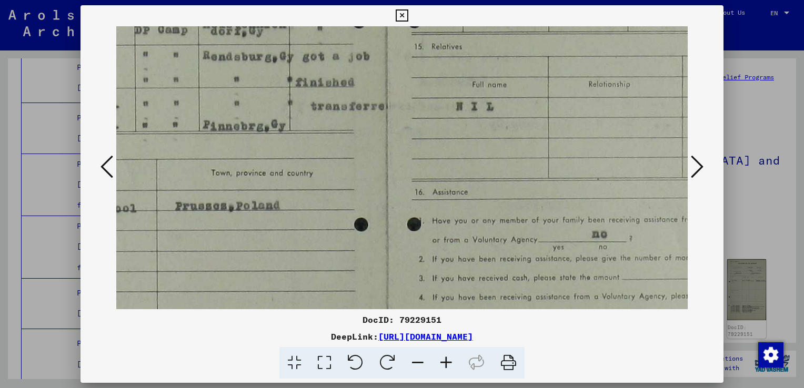
drag, startPoint x: 644, startPoint y: 208, endPoint x: 408, endPoint y: 237, distance: 238.0
click at [408, 237] on img at bounding box center [385, 126] width 1031 height 809
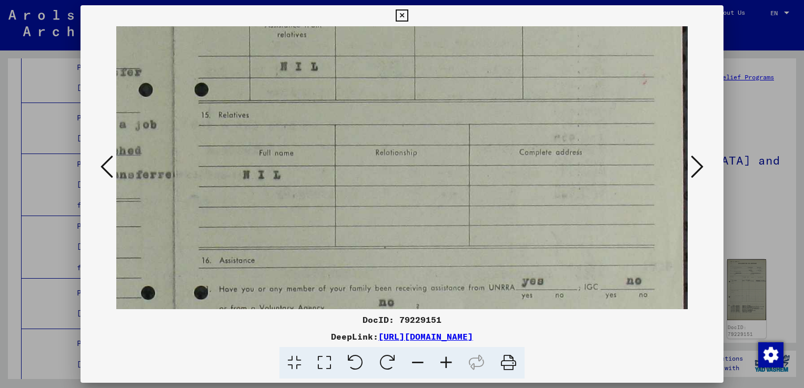
scroll to position [236, 459]
drag, startPoint x: 524, startPoint y: 197, endPoint x: 314, endPoint y: 267, distance: 221.4
click at [314, 267] on img at bounding box center [172, 195] width 1031 height 809
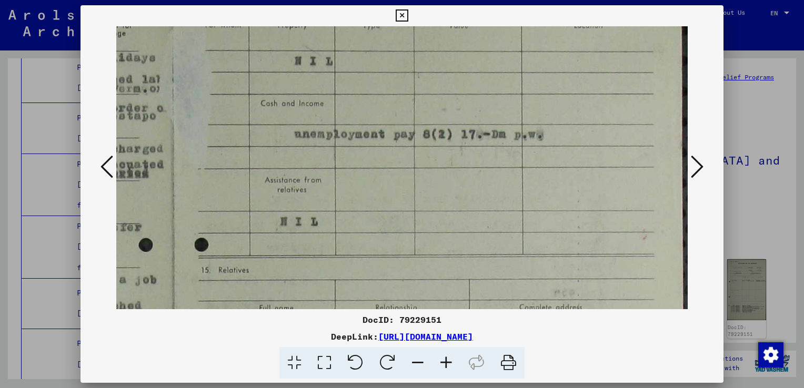
drag, startPoint x: 439, startPoint y: 191, endPoint x: 376, endPoint y: 351, distance: 171.4
click at [376, 351] on div "DocID: 79229151 DeepLink: [URL][DOMAIN_NAME]" at bounding box center [401, 192] width 643 height 374
click at [444, 218] on img at bounding box center [172, 351] width 1031 height 809
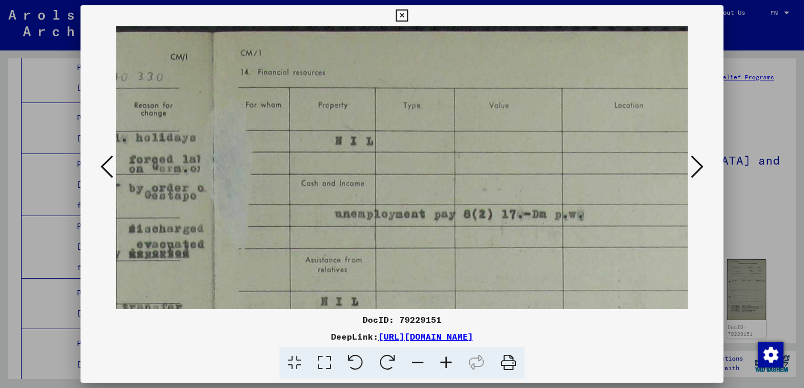
scroll to position [0, 415]
drag, startPoint x: 430, startPoint y: 174, endPoint x: 476, endPoint y: 306, distance: 139.3
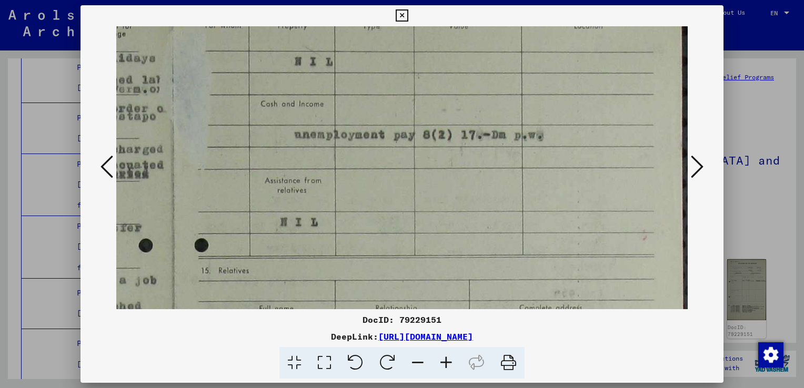
drag, startPoint x: 535, startPoint y: 258, endPoint x: 398, endPoint y: 117, distance: 196.8
click at [398, 117] on img at bounding box center [172, 351] width 1031 height 809
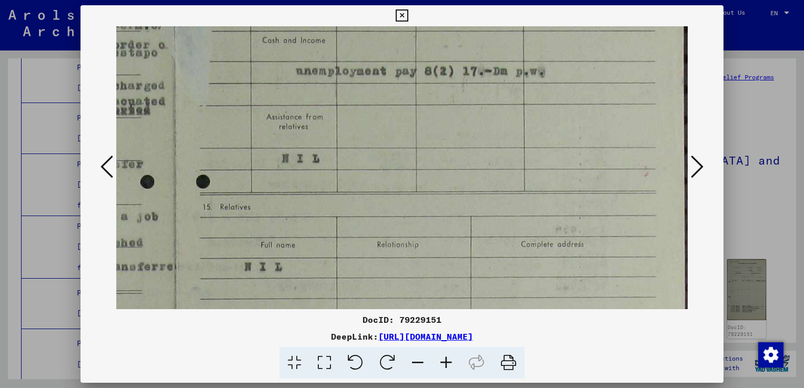
click at [694, 165] on icon at bounding box center [697, 166] width 13 height 25
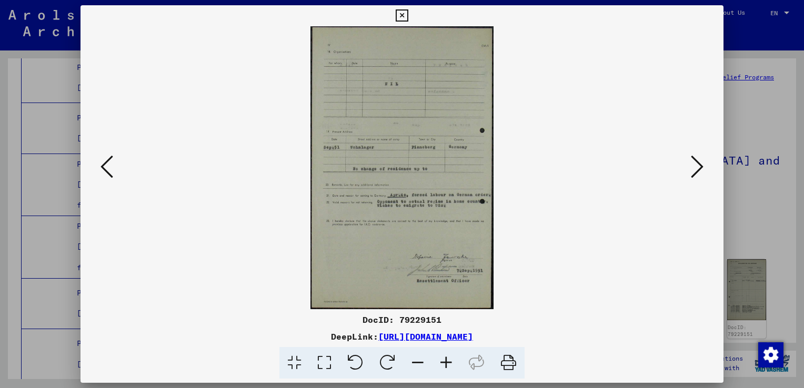
click at [446, 361] on icon at bounding box center [446, 363] width 28 height 32
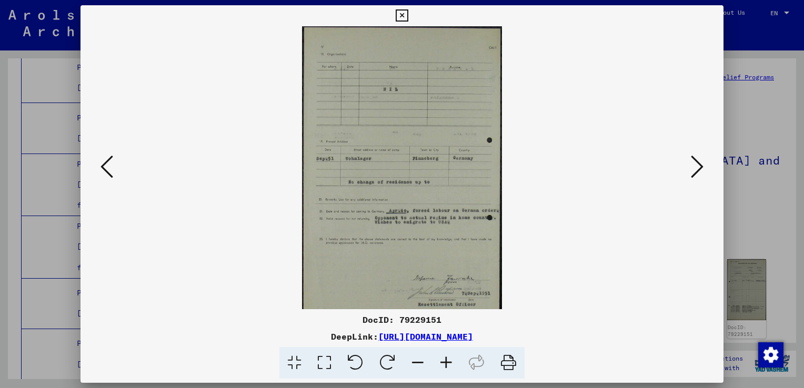
click at [446, 361] on icon at bounding box center [446, 363] width 28 height 32
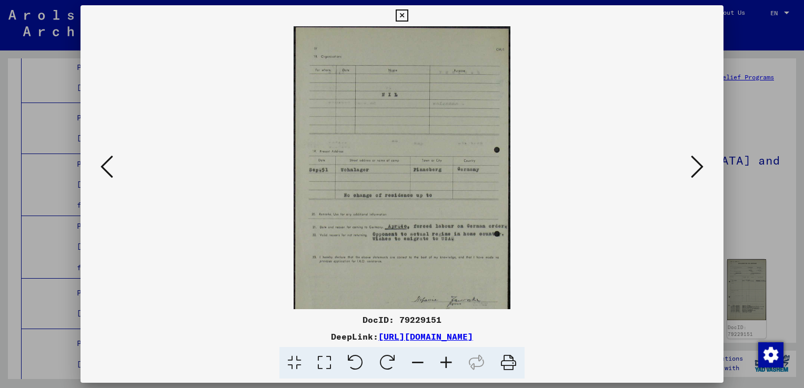
click at [446, 361] on icon at bounding box center [446, 363] width 28 height 32
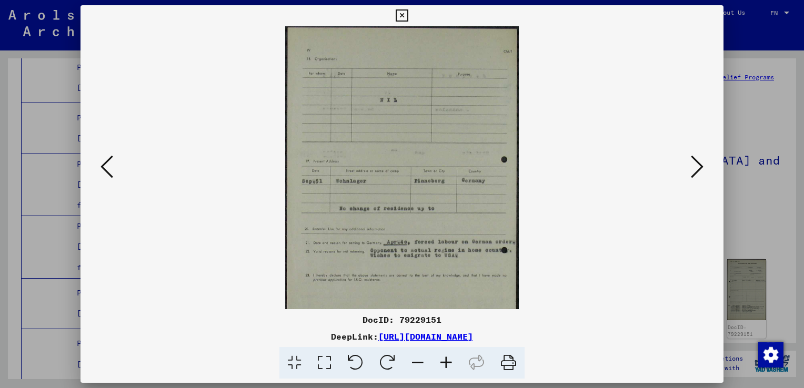
click at [446, 361] on icon at bounding box center [446, 363] width 28 height 32
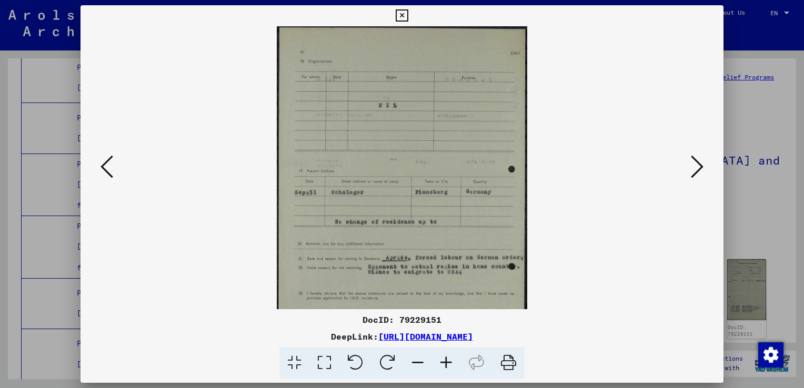
click at [446, 361] on icon at bounding box center [446, 363] width 28 height 32
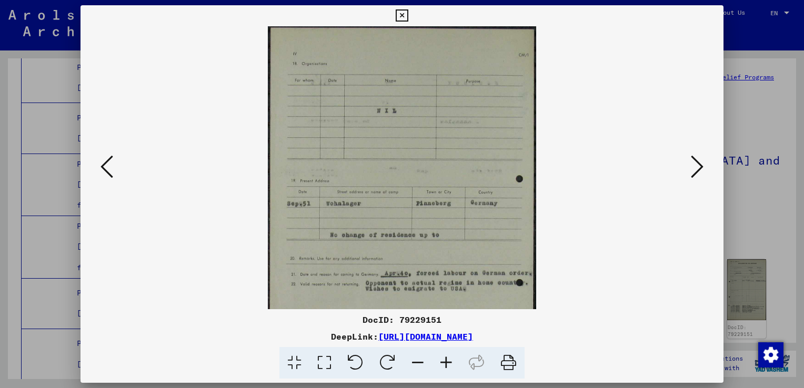
click at [446, 361] on icon at bounding box center [446, 363] width 28 height 32
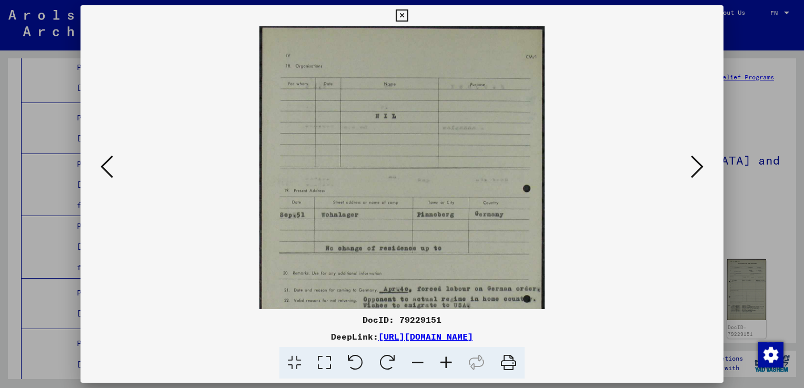
click at [446, 361] on icon at bounding box center [446, 363] width 28 height 32
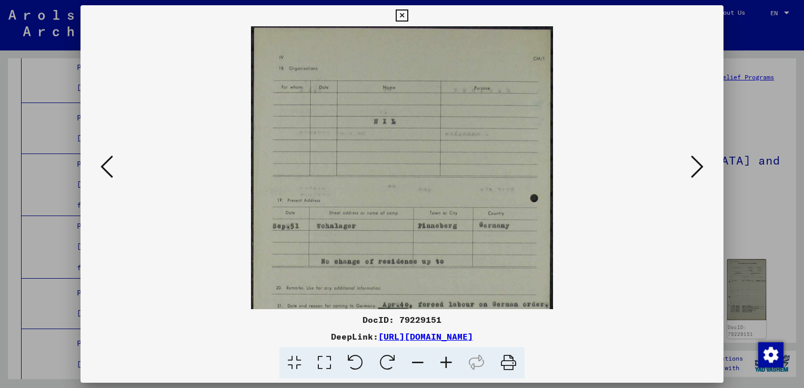
click at [446, 361] on icon at bounding box center [446, 363] width 28 height 32
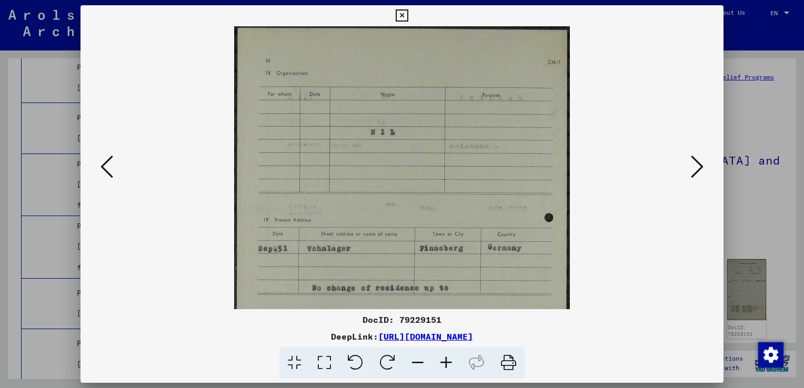
click at [446, 361] on icon at bounding box center [446, 363] width 28 height 32
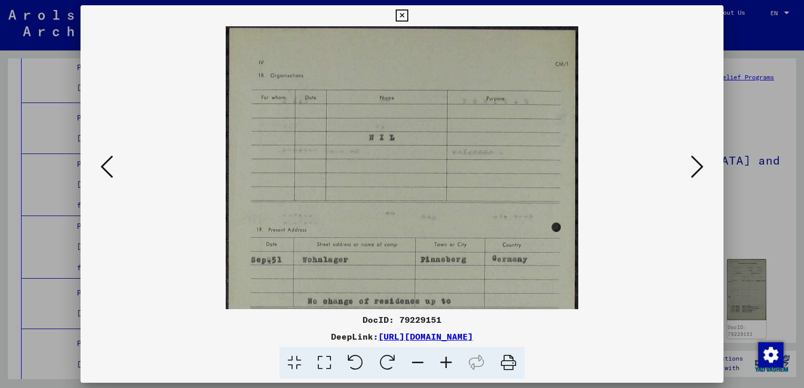
click at [446, 361] on icon at bounding box center [446, 363] width 28 height 32
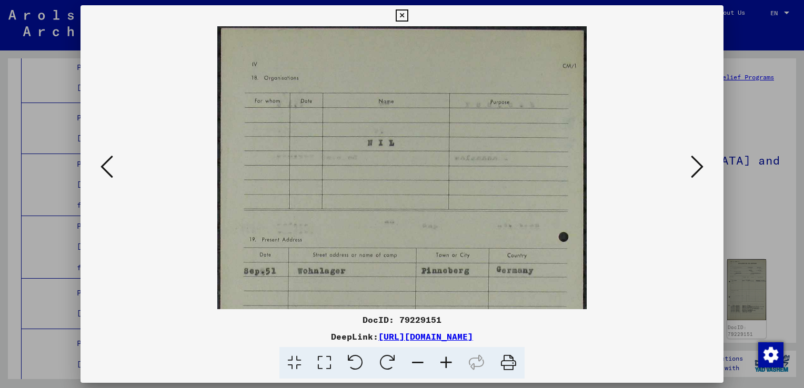
click at [446, 361] on icon at bounding box center [446, 363] width 28 height 32
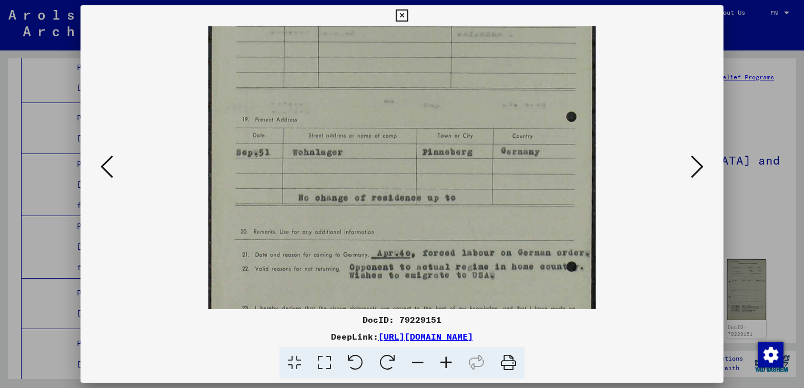
scroll to position [137, 0]
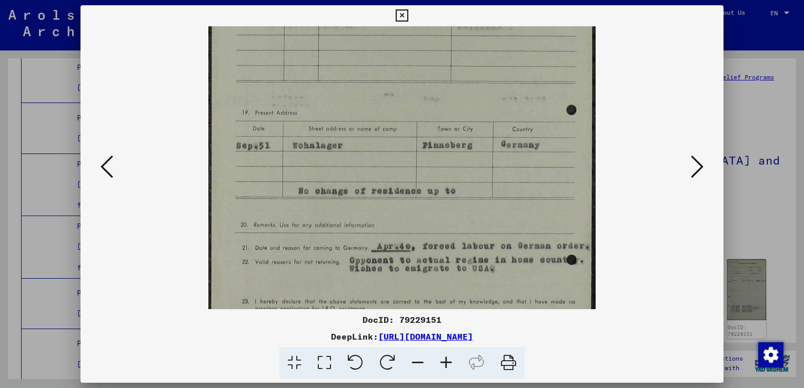
drag, startPoint x: 384, startPoint y: 220, endPoint x: 408, endPoint y: 85, distance: 136.9
click at [408, 85] on img at bounding box center [401, 189] width 387 height 599
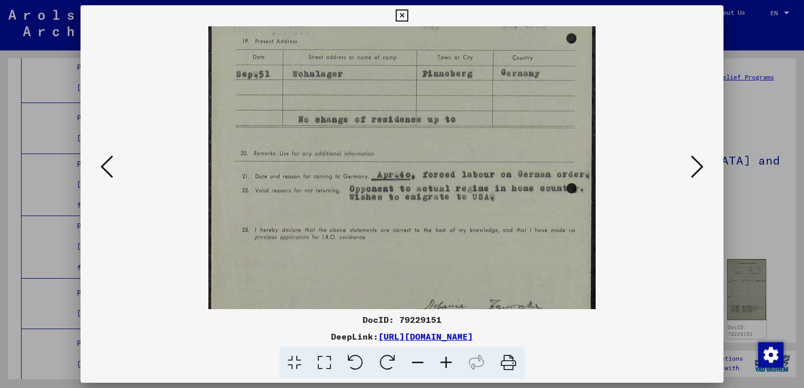
scroll to position [209, 0]
drag, startPoint x: 427, startPoint y: 201, endPoint x: 404, endPoint y: 126, distance: 78.9
click at [404, 126] on img at bounding box center [401, 116] width 387 height 599
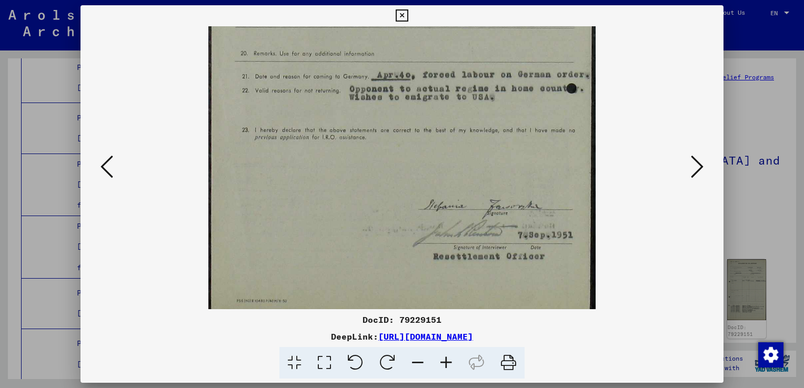
scroll to position [316, 0]
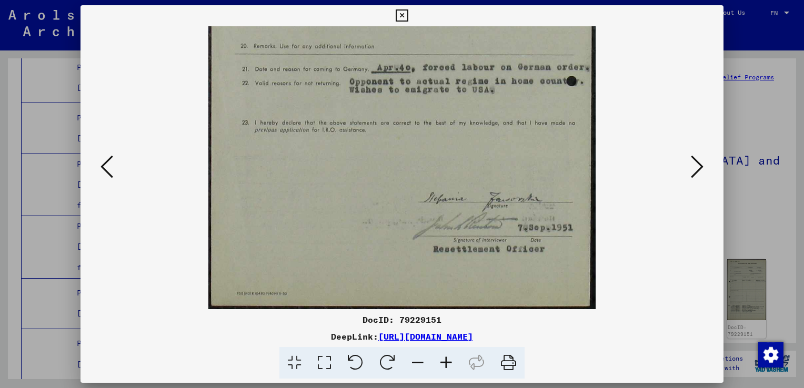
drag, startPoint x: 436, startPoint y: 214, endPoint x: 420, endPoint y: 54, distance: 160.2
click at [420, 54] on img at bounding box center [401, 10] width 387 height 599
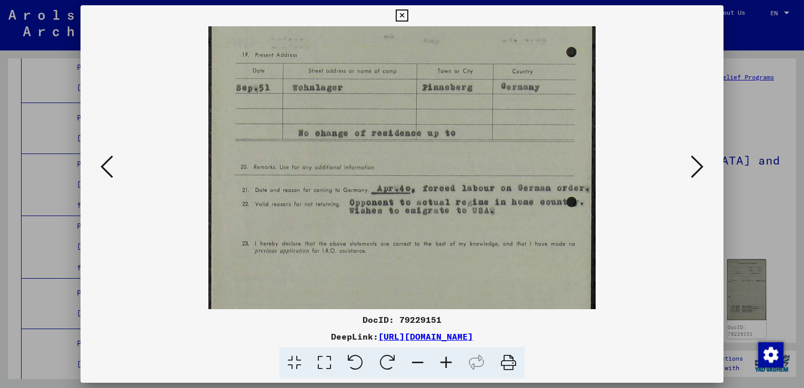
scroll to position [170, 0]
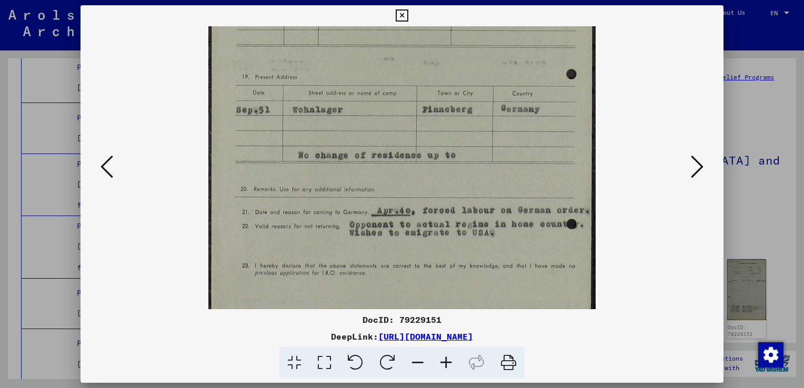
drag, startPoint x: 438, startPoint y: 145, endPoint x: 431, endPoint y: 291, distance: 146.9
click at [431, 291] on img at bounding box center [401, 153] width 387 height 599
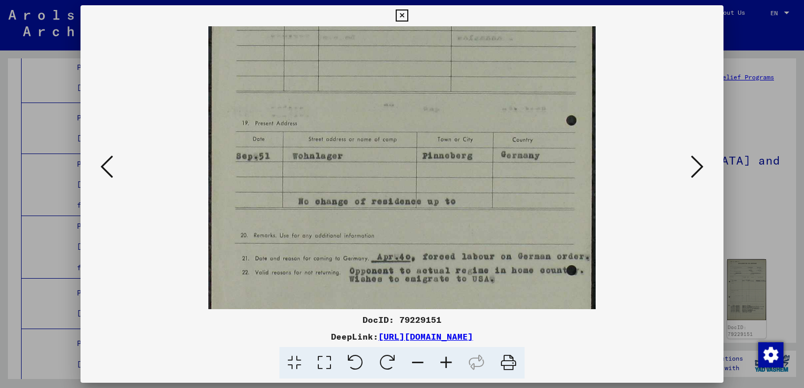
drag, startPoint x: 450, startPoint y: 188, endPoint x: 451, endPoint y: 259, distance: 71.0
click at [451, 259] on img at bounding box center [401, 199] width 387 height 599
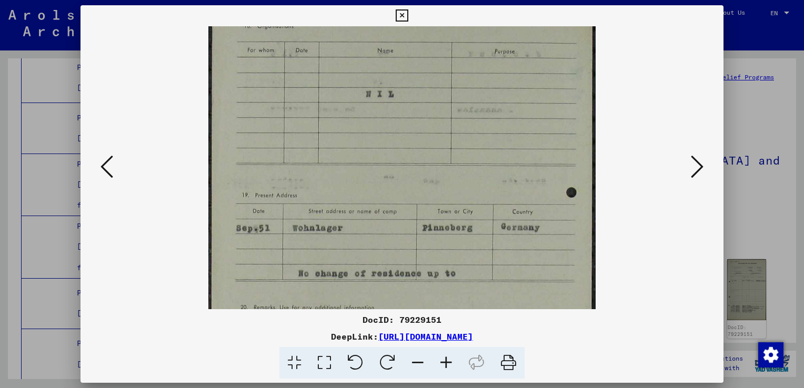
scroll to position [0, 0]
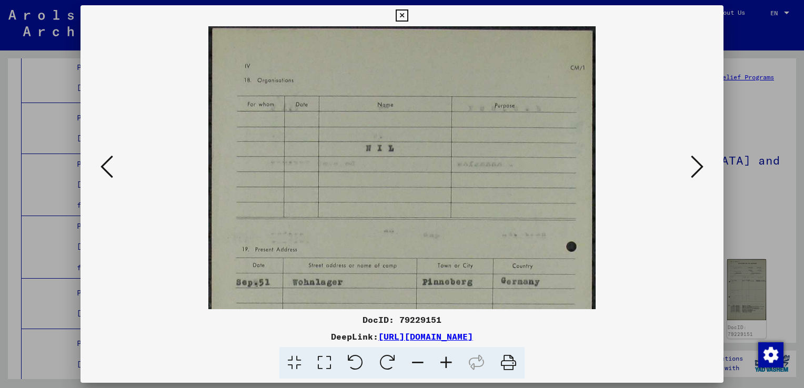
drag, startPoint x: 441, startPoint y: 145, endPoint x: 446, endPoint y: 302, distance: 156.9
click at [446, 302] on img at bounding box center [401, 325] width 387 height 599
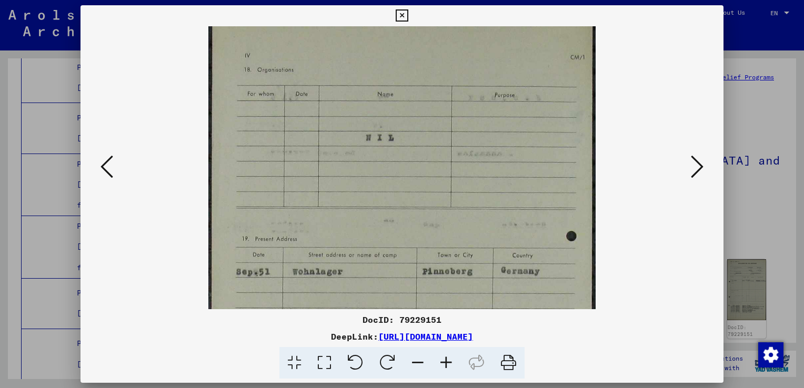
drag, startPoint x: 434, startPoint y: 175, endPoint x: 477, endPoint y: 209, distance: 54.7
click at [477, 209] on img at bounding box center [401, 315] width 387 height 599
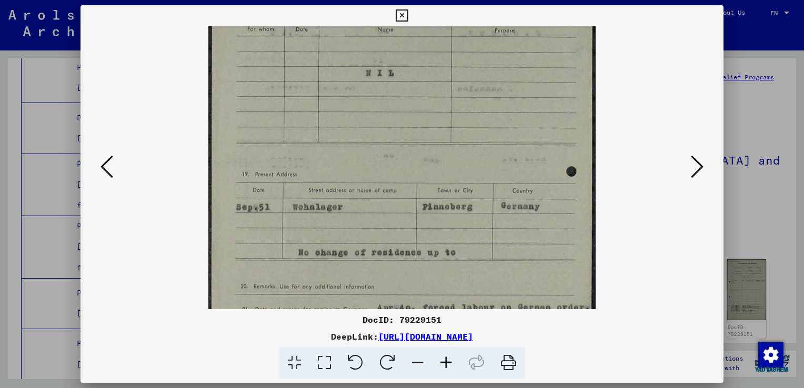
click at [419, 361] on icon at bounding box center [418, 363] width 28 height 32
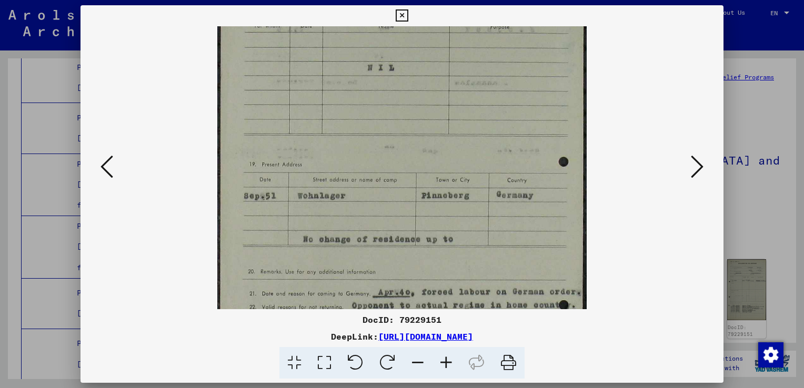
click at [419, 361] on icon at bounding box center [418, 363] width 28 height 32
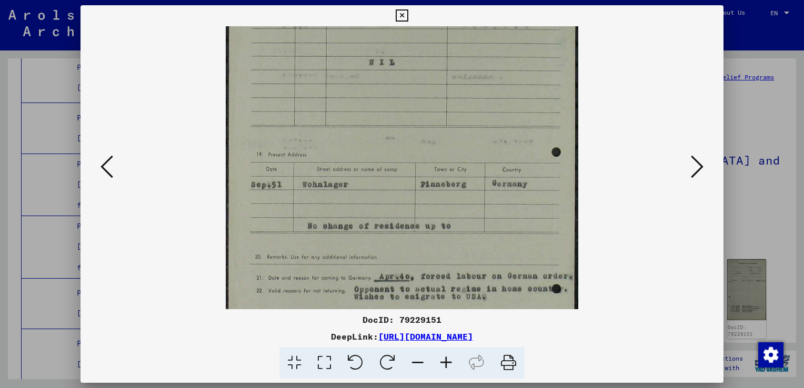
click at [419, 361] on icon at bounding box center [418, 363] width 28 height 32
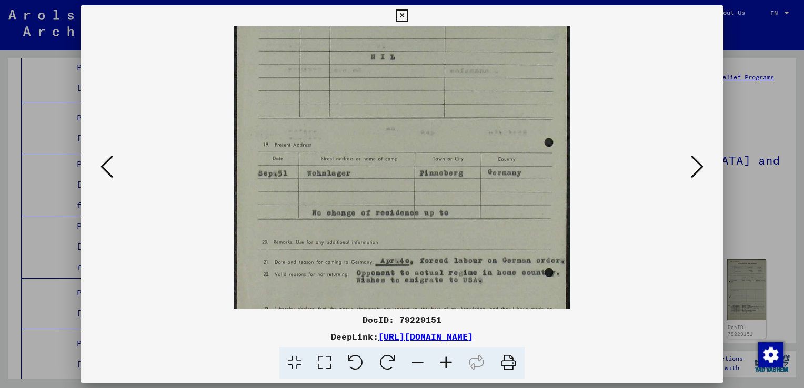
click at [419, 361] on icon at bounding box center [418, 363] width 28 height 32
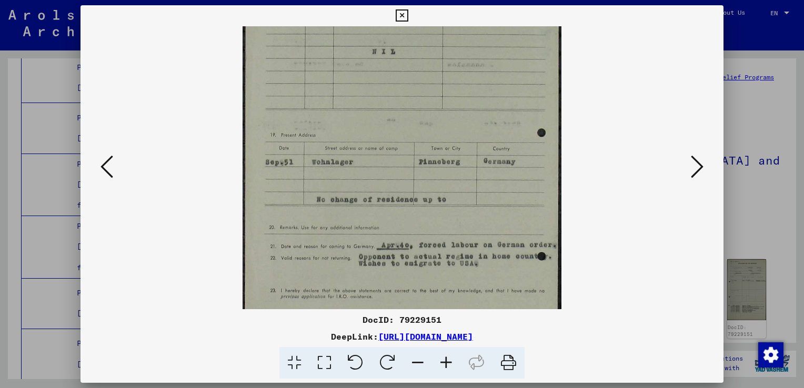
click at [419, 361] on icon at bounding box center [418, 363] width 28 height 32
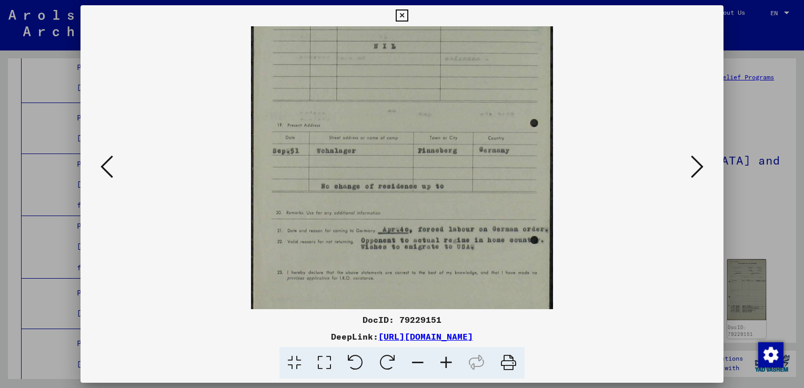
click at [419, 361] on icon at bounding box center [418, 363] width 28 height 32
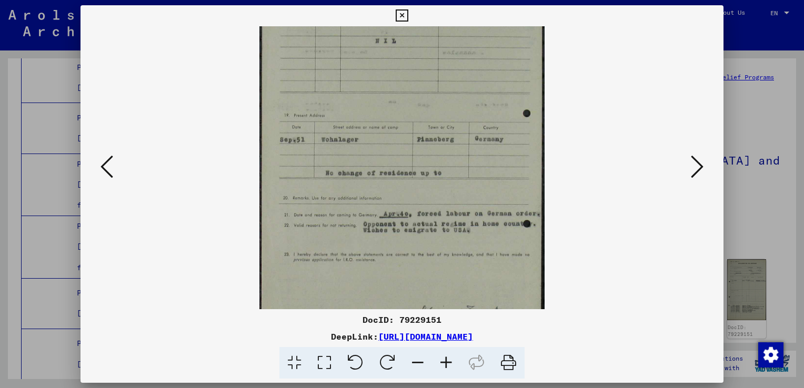
click at [419, 361] on icon at bounding box center [418, 363] width 28 height 32
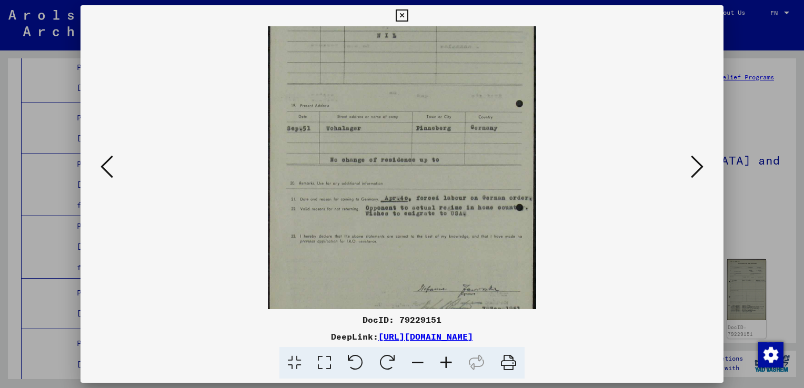
click at [419, 361] on icon at bounding box center [418, 363] width 28 height 32
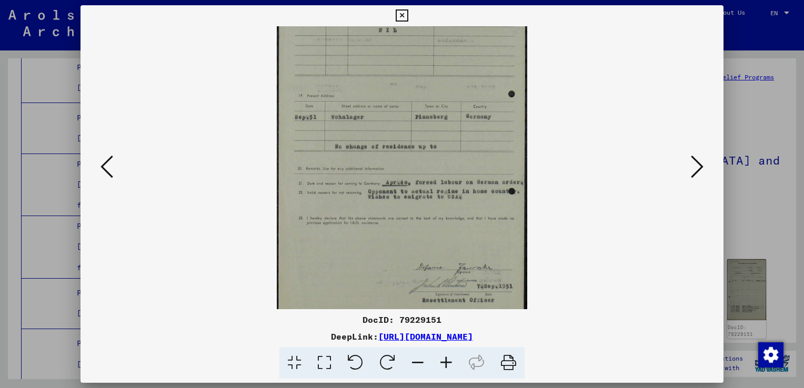
click at [419, 361] on icon at bounding box center [418, 363] width 28 height 32
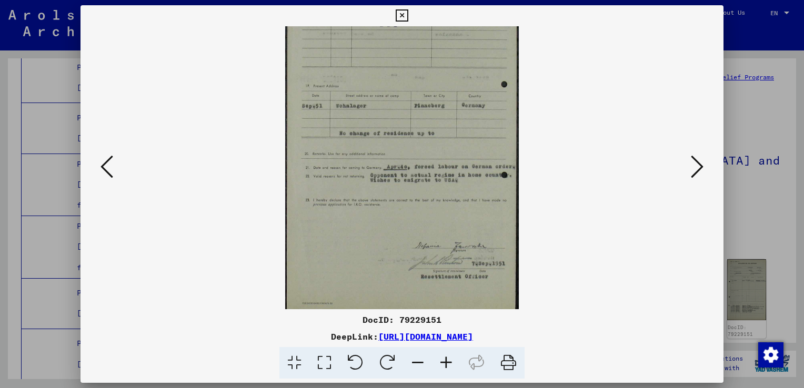
click at [419, 361] on icon at bounding box center [418, 363] width 28 height 32
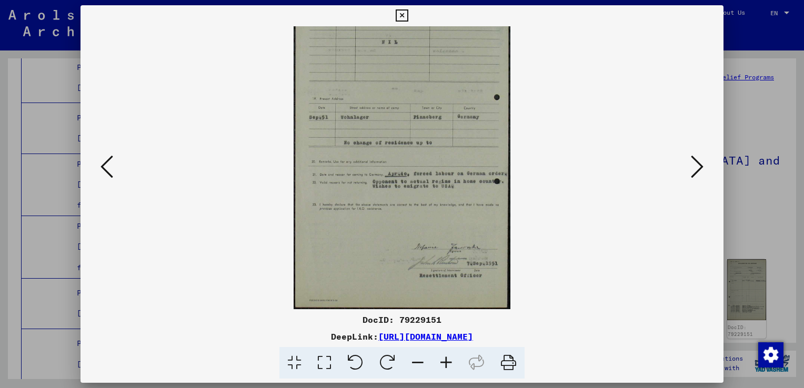
click at [419, 361] on icon at bounding box center [418, 363] width 28 height 32
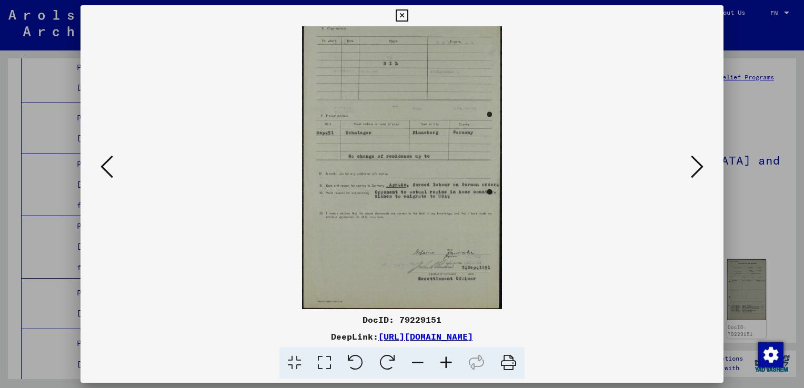
click at [419, 361] on icon at bounding box center [418, 363] width 28 height 32
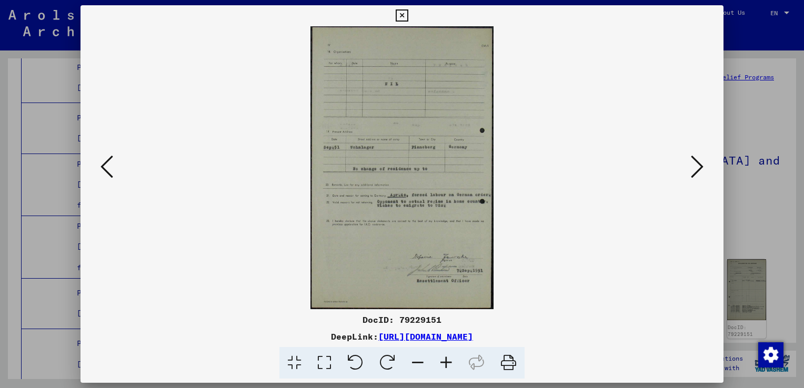
click at [419, 361] on icon at bounding box center [418, 363] width 28 height 32
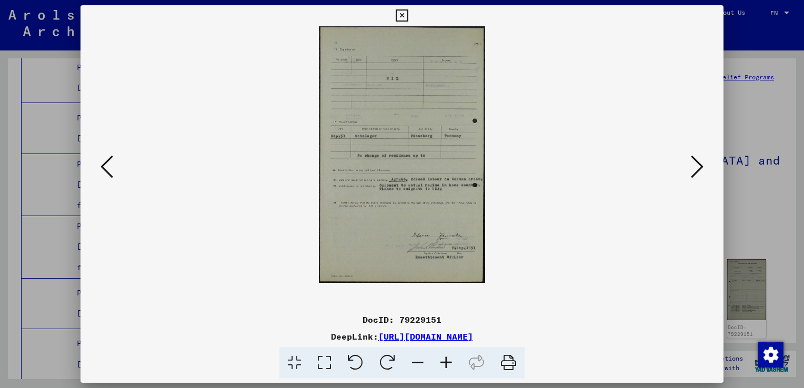
click at [105, 171] on icon at bounding box center [106, 166] width 13 height 25
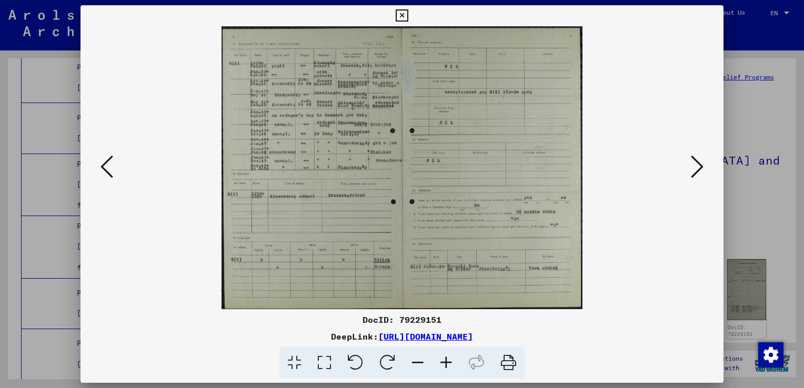
click at [399, 16] on icon at bounding box center [402, 15] width 12 height 13
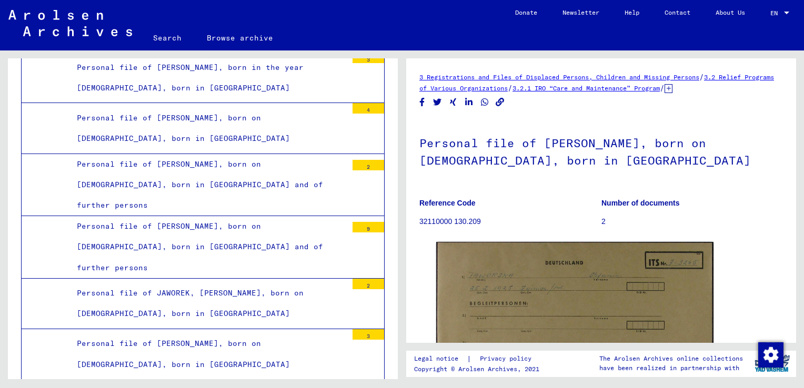
drag, startPoint x: 307, startPoint y: 211, endPoint x: 280, endPoint y: 218, distance: 28.2
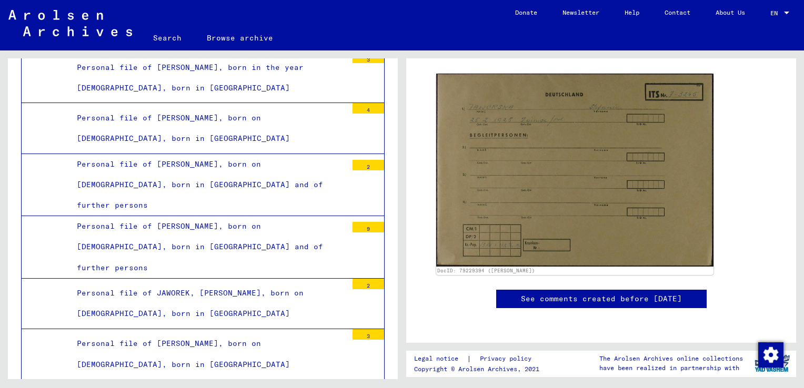
scroll to position [371, 0]
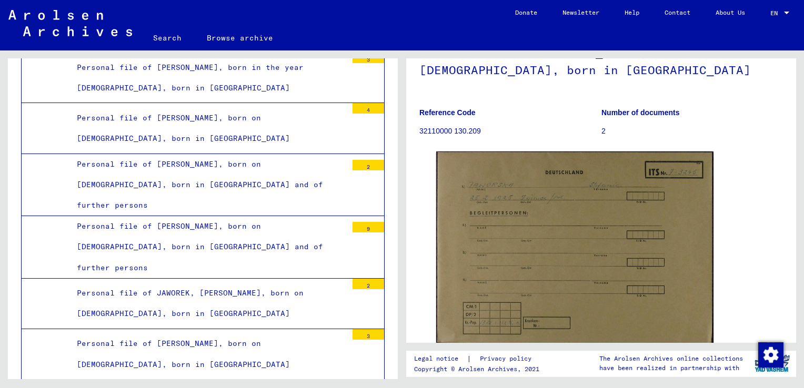
scroll to position [56, 0]
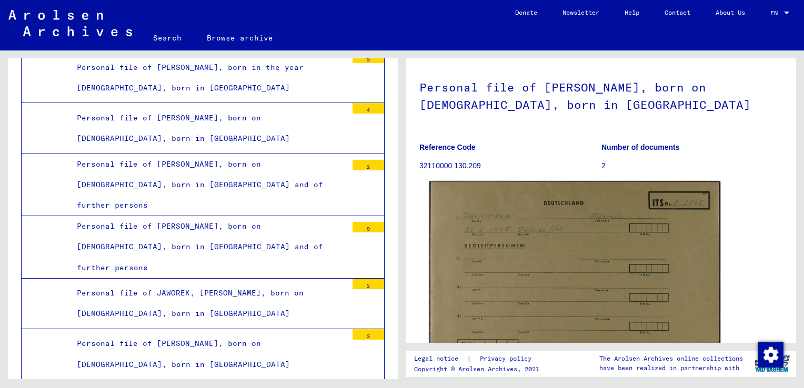
click at [543, 268] on img at bounding box center [574, 282] width 291 height 203
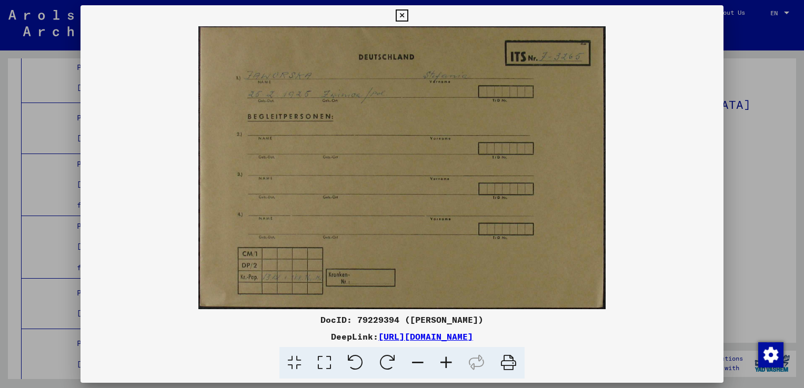
click at [473, 336] on link "[URL][DOMAIN_NAME]" at bounding box center [425, 336] width 95 height 11
